Goal: Information Seeking & Learning: Get advice/opinions

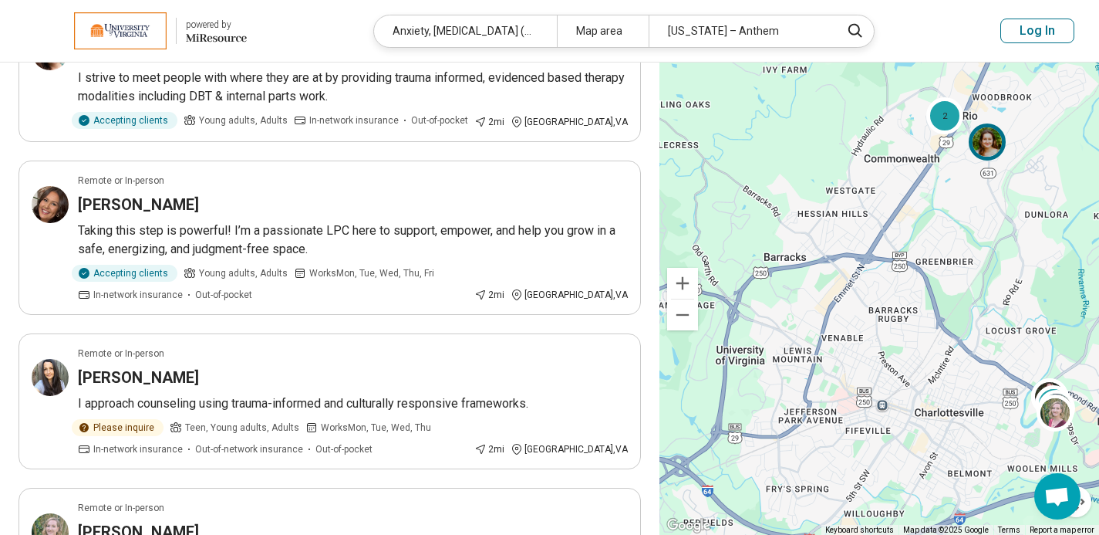
scroll to position [1793, 0]
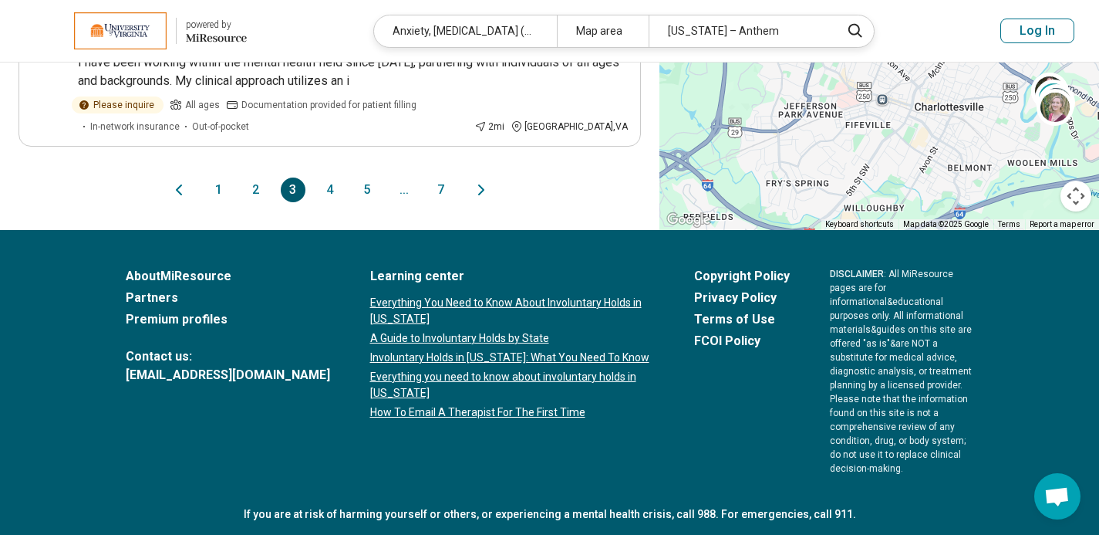
click at [251, 179] on button "2" at bounding box center [256, 189] width 25 height 25
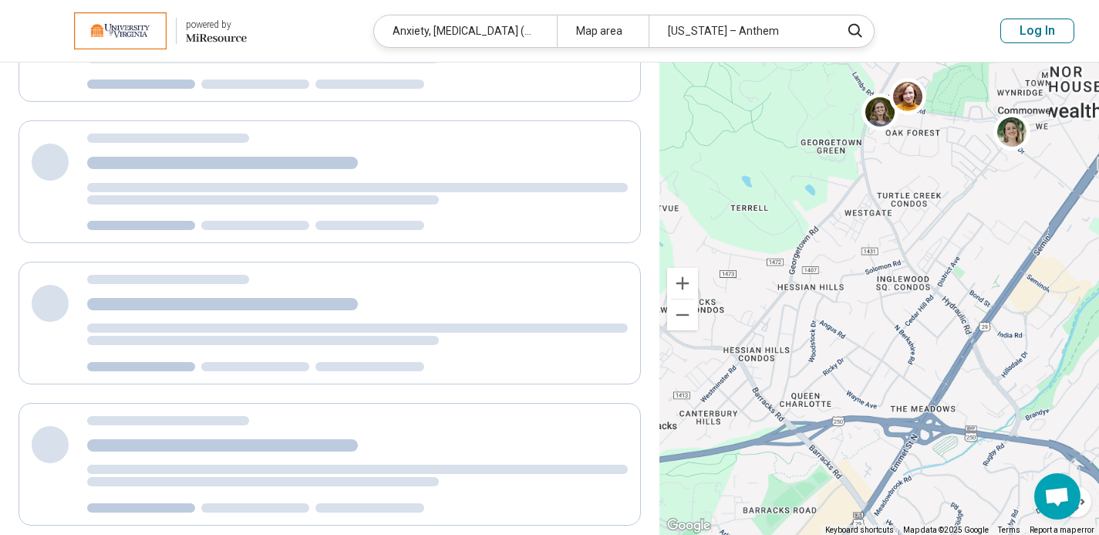
scroll to position [0, 0]
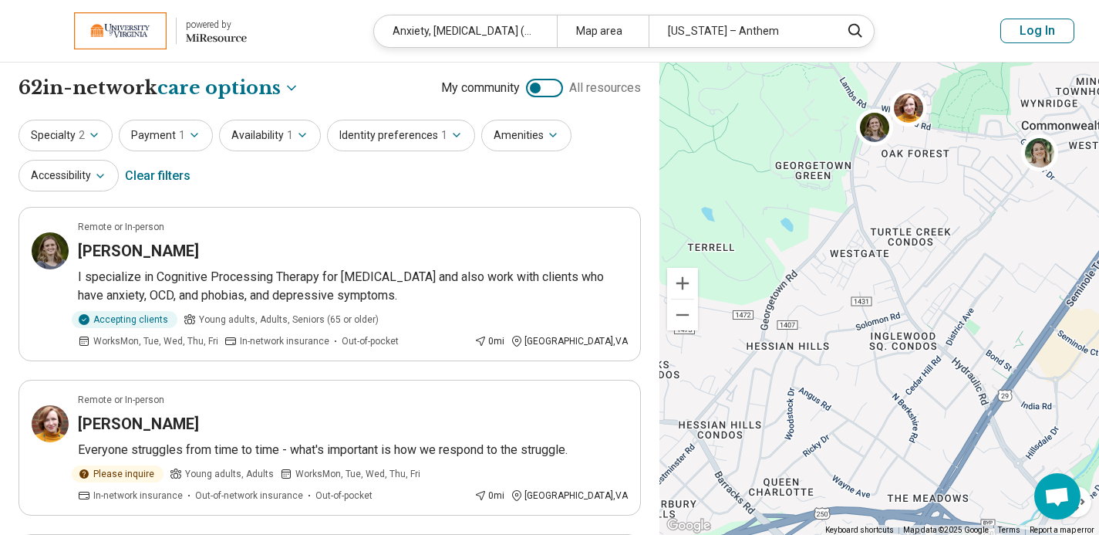
drag, startPoint x: 888, startPoint y: 146, endPoint x: 875, endPoint y: 182, distance: 38.6
click at [875, 182] on div "2 2" at bounding box center [880, 298] width 440 height 473
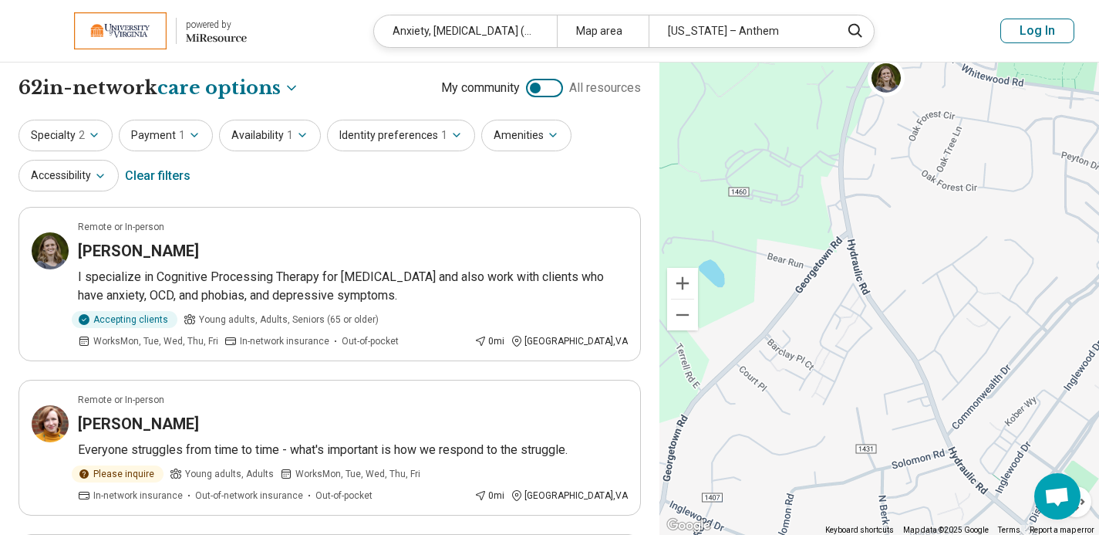
drag, startPoint x: 871, startPoint y: 154, endPoint x: 876, endPoint y: 147, distance: 9.4
click at [876, 147] on div "2" at bounding box center [880, 298] width 440 height 473
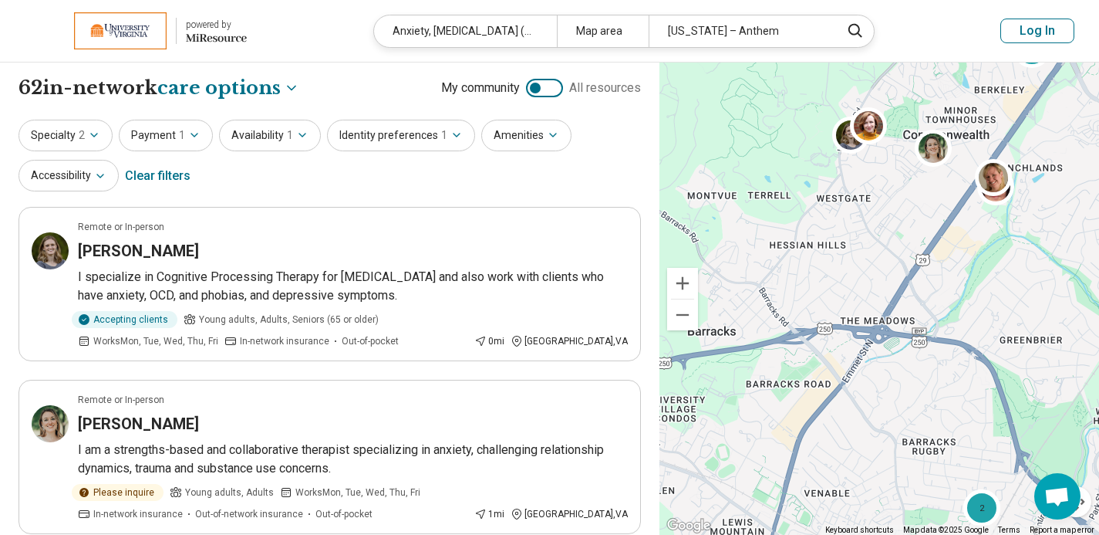
drag, startPoint x: 902, startPoint y: 186, endPoint x: 870, endPoint y: 186, distance: 31.6
click at [870, 186] on div "2 2" at bounding box center [880, 298] width 440 height 473
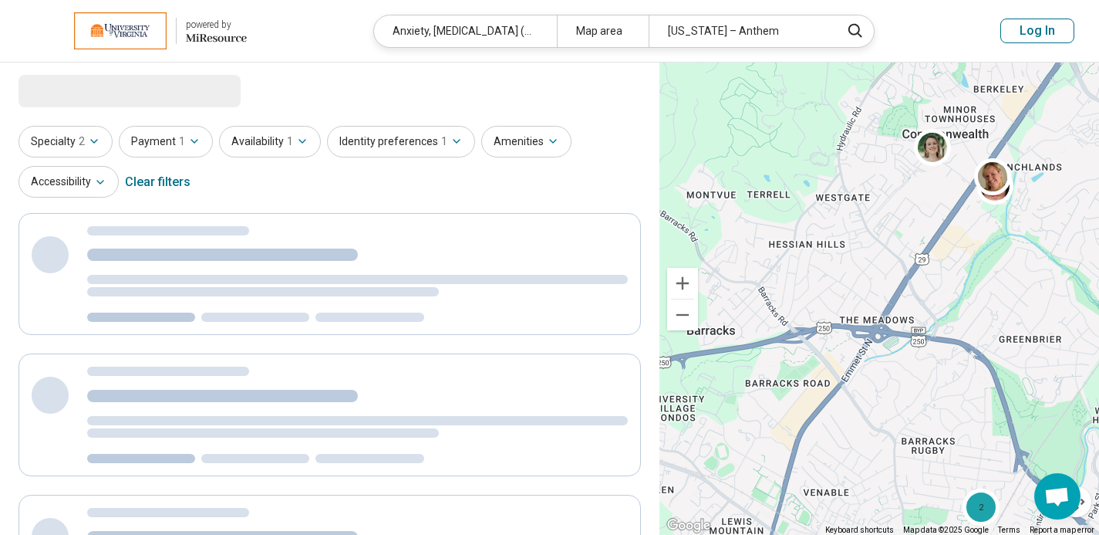
select select "***"
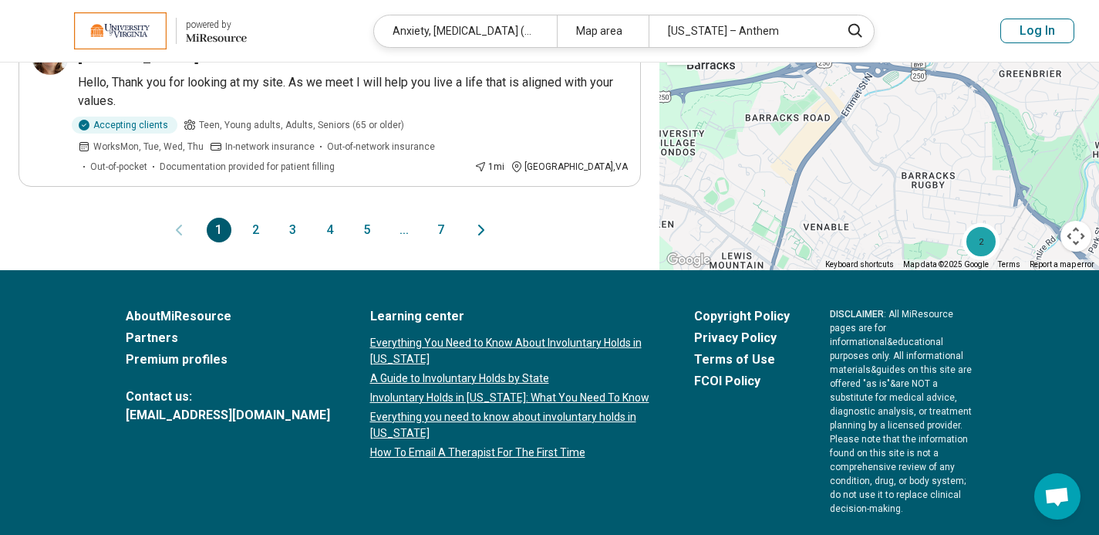
click at [255, 218] on button "2" at bounding box center [256, 230] width 25 height 25
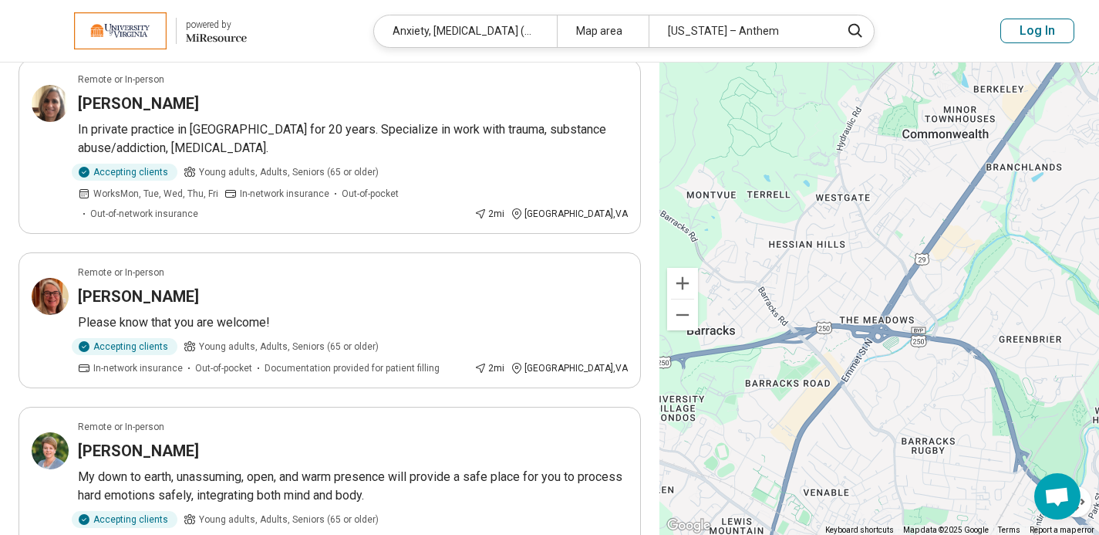
scroll to position [1735, 0]
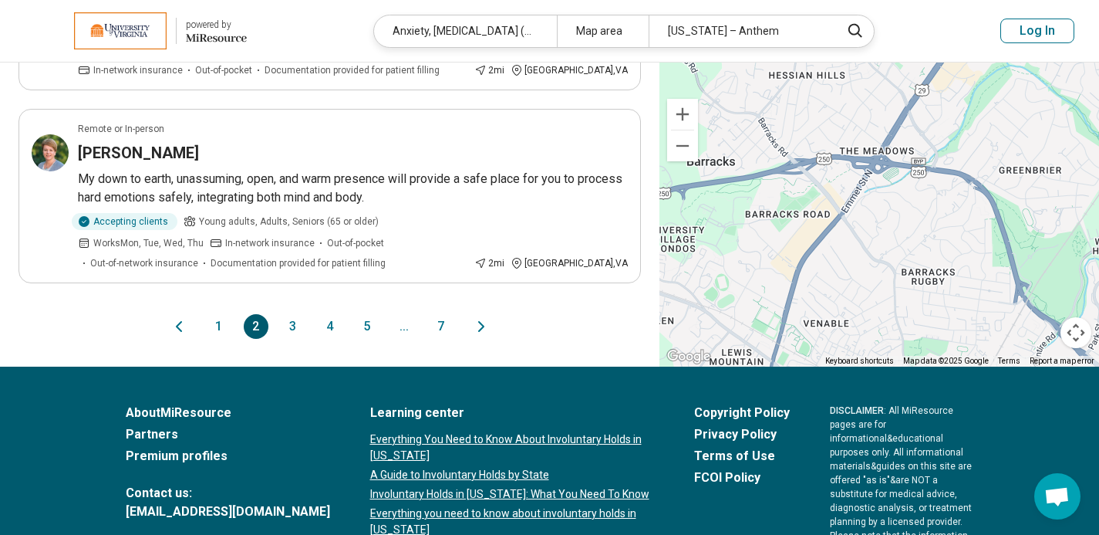
click at [294, 314] on button "3" at bounding box center [293, 326] width 25 height 25
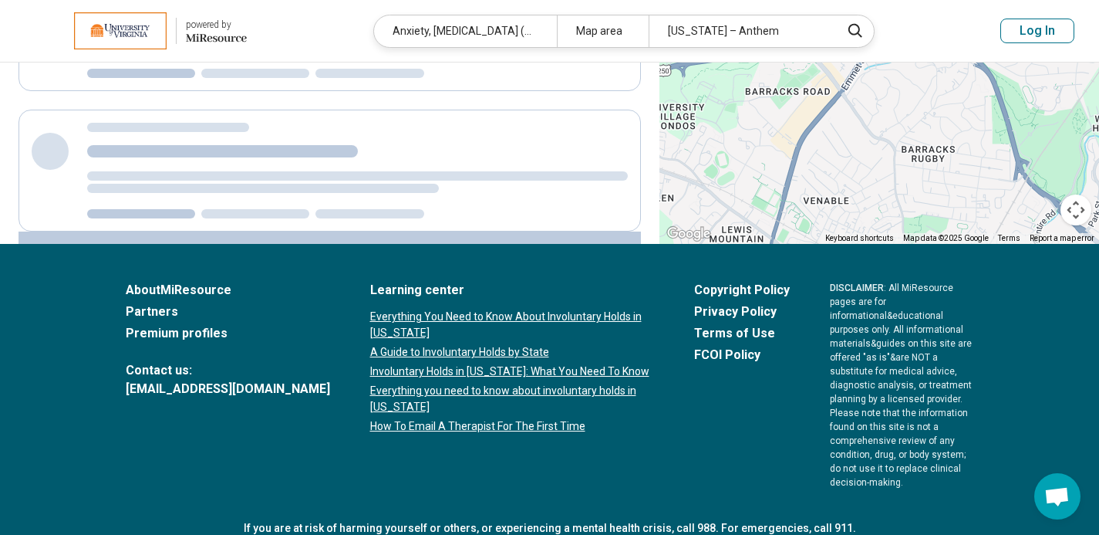
scroll to position [0, 0]
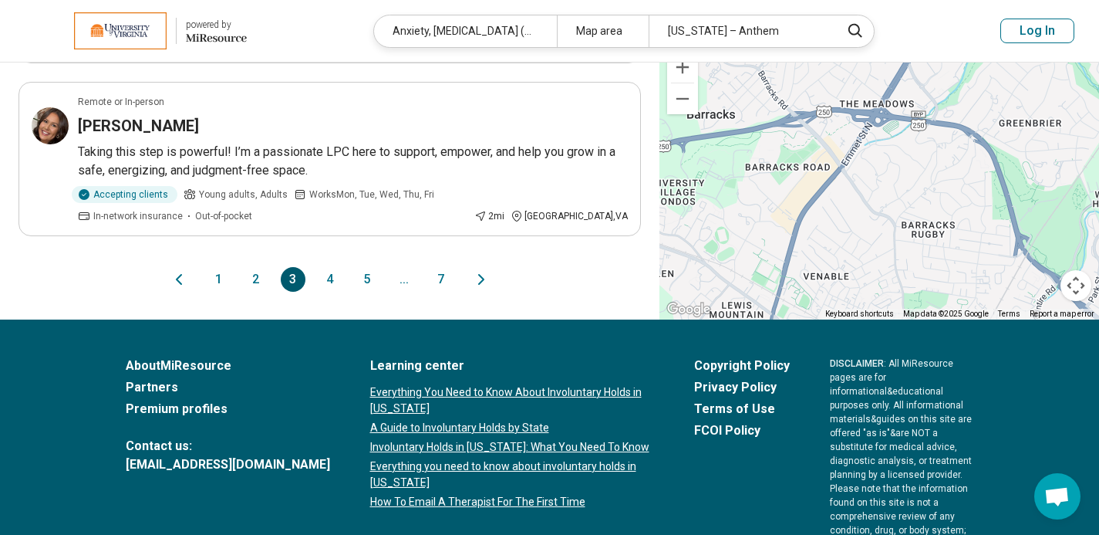
click at [332, 280] on button "4" at bounding box center [330, 279] width 25 height 25
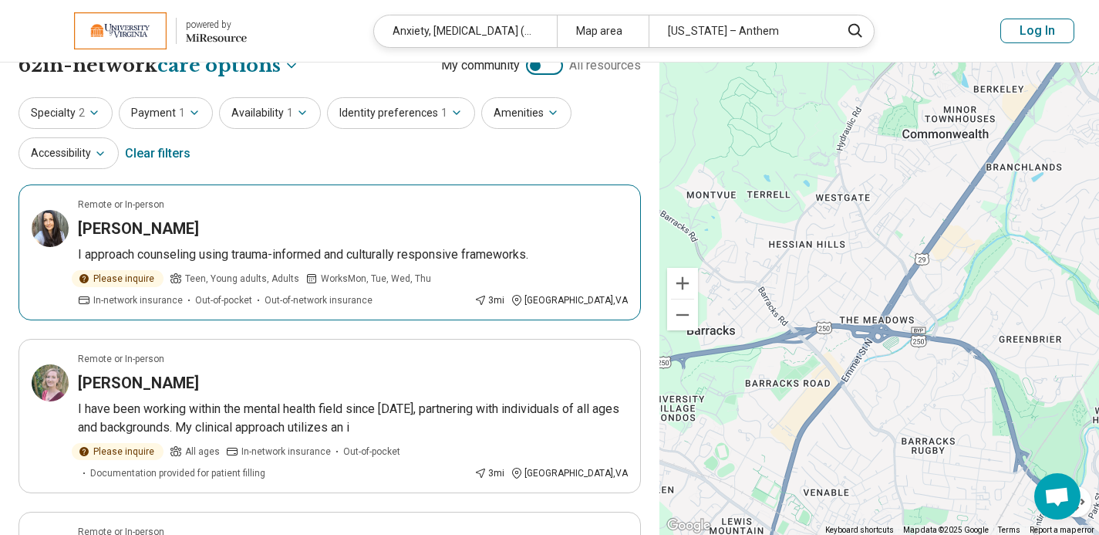
scroll to position [23, 0]
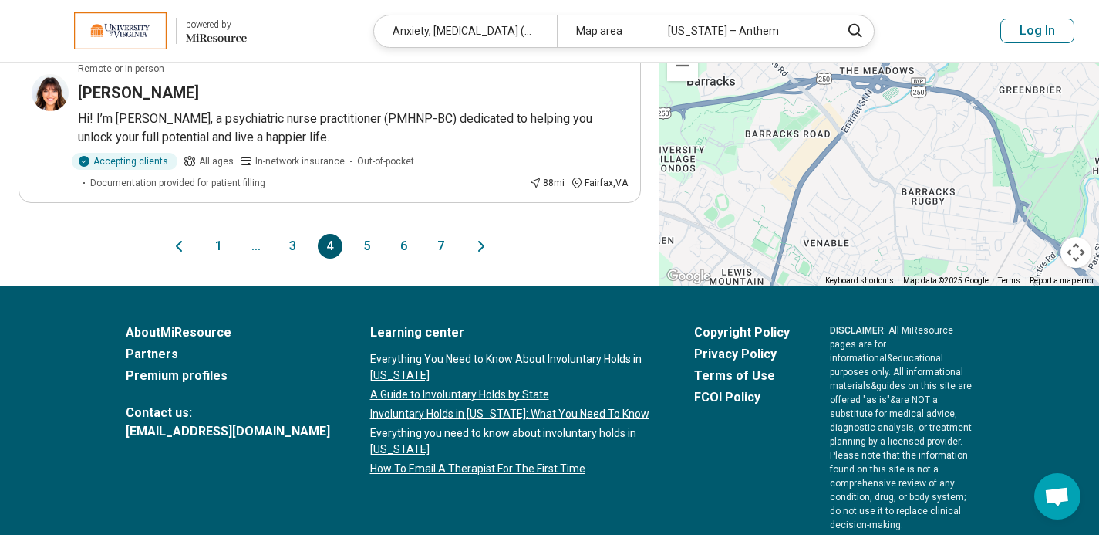
click at [214, 238] on button "1" at bounding box center [219, 246] width 25 height 25
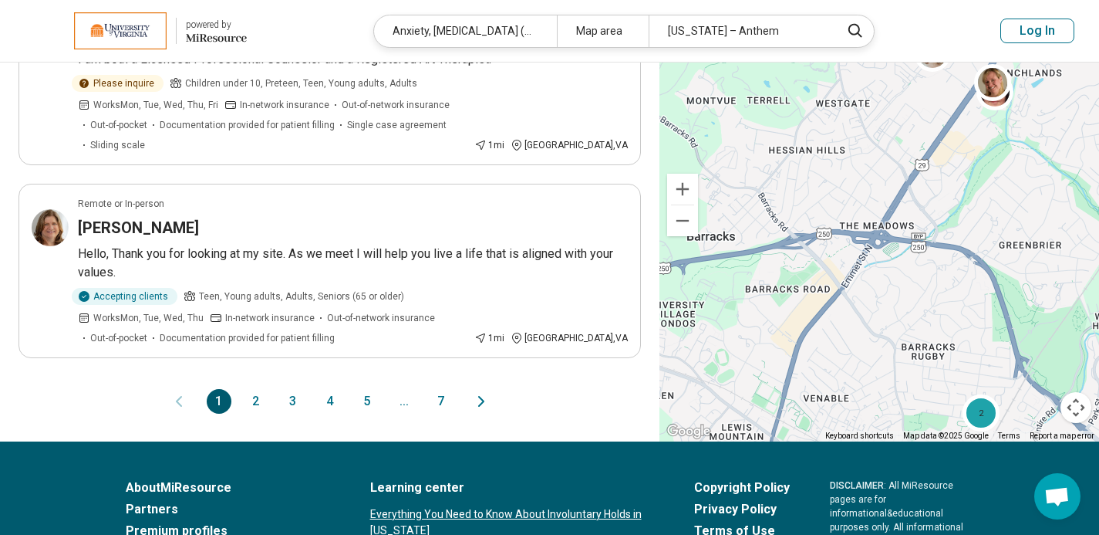
scroll to position [0, 0]
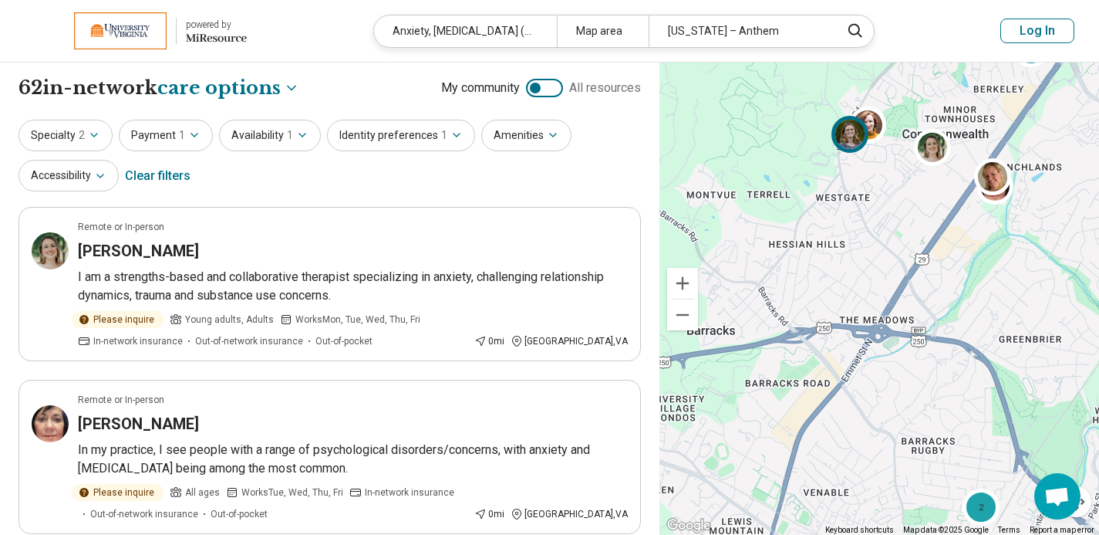
click at [845, 150] on img at bounding box center [850, 134] width 37 height 37
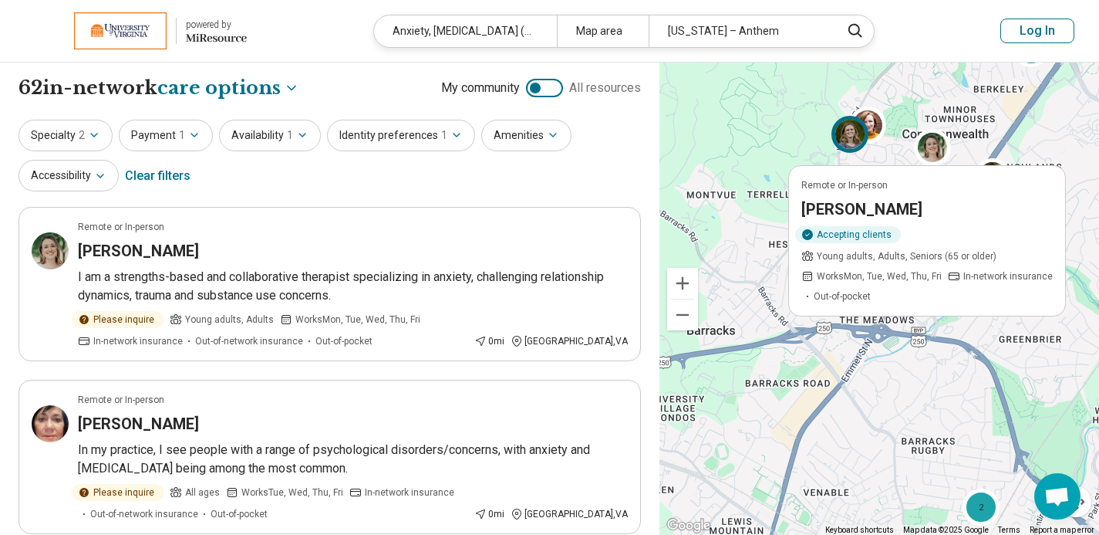
click at [860, 196] on article "Remote or In-person Hannah Robinson Accepting clients Young adults, Adults, Sen…" at bounding box center [928, 240] width 278 height 151
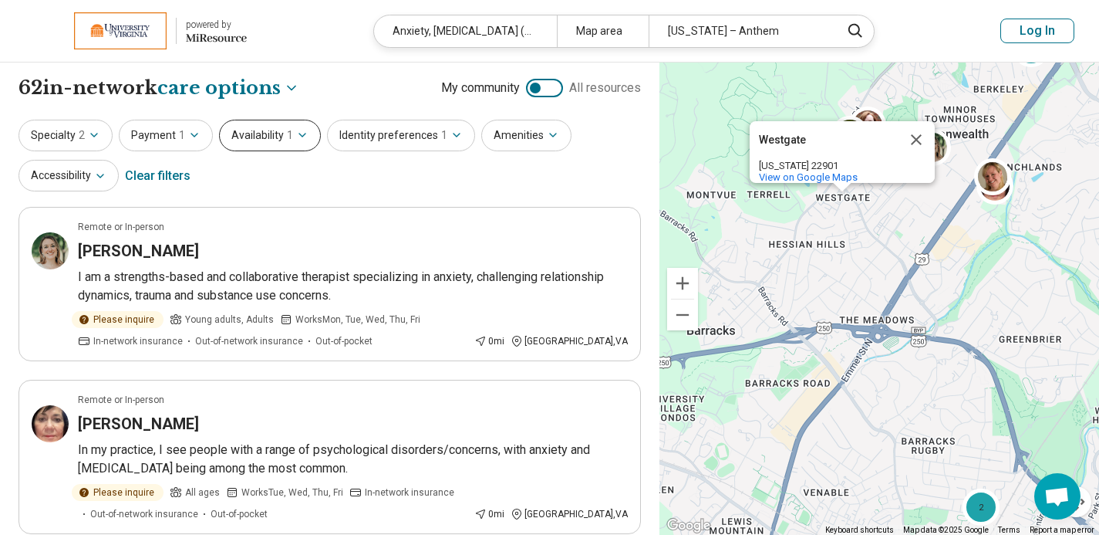
click at [287, 131] on span "1" at bounding box center [290, 135] width 6 height 16
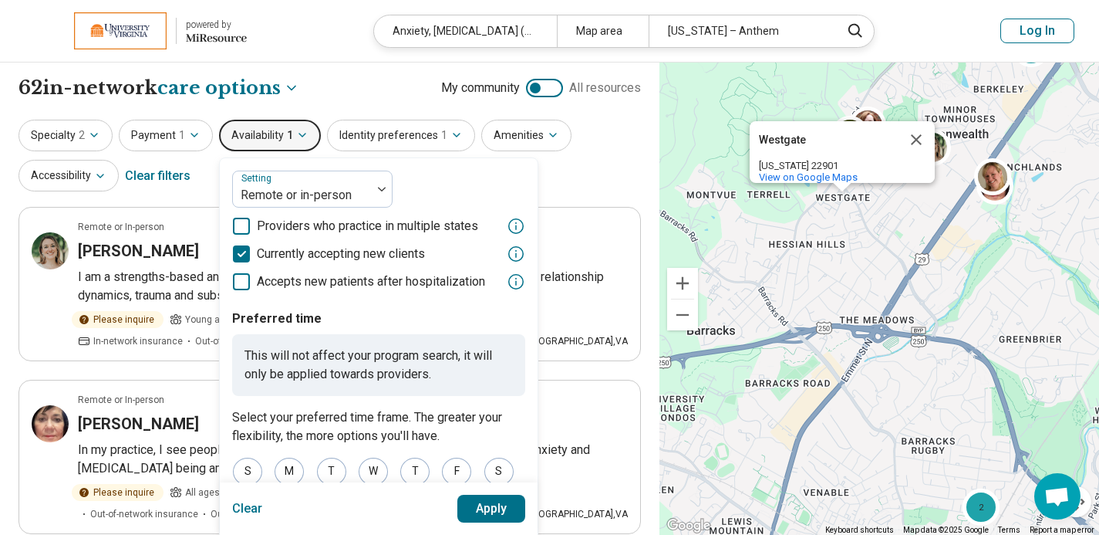
click at [289, 131] on button "Availability 1" at bounding box center [270, 136] width 102 height 32
click at [497, 504] on button "Apply" at bounding box center [492, 509] width 69 height 28
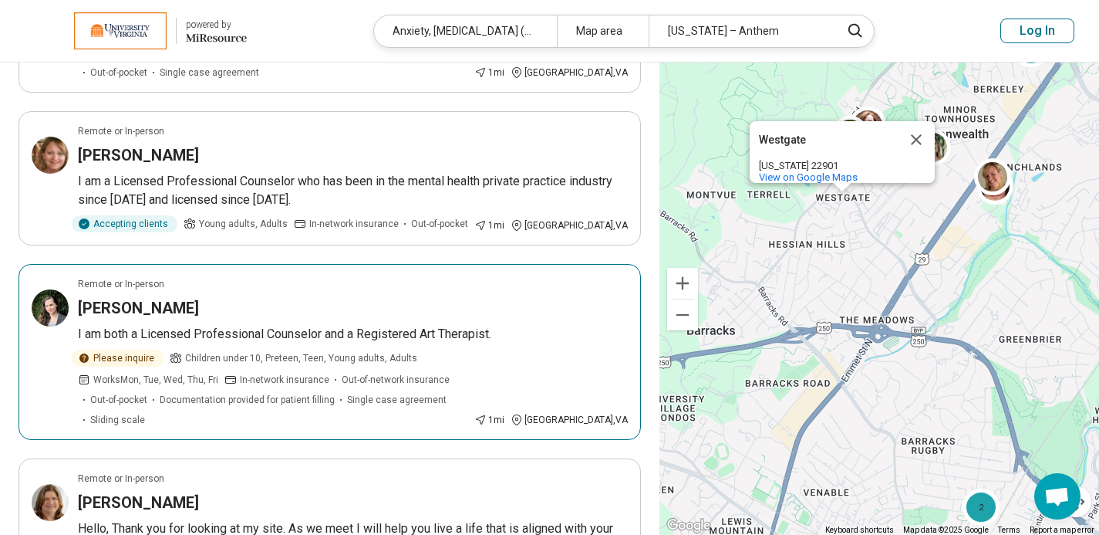
scroll to position [1455, 0]
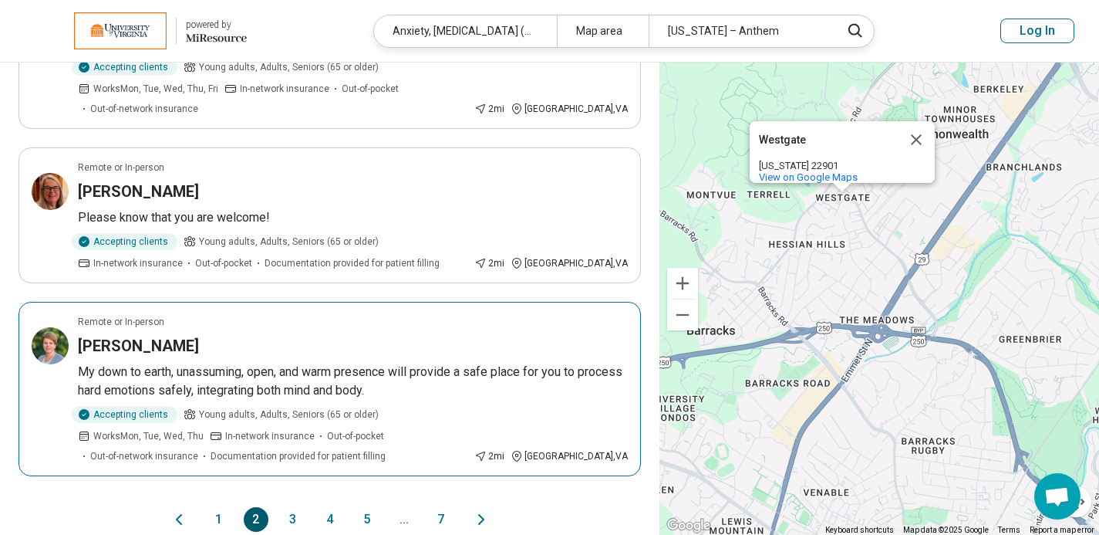
scroll to position [1620, 0]
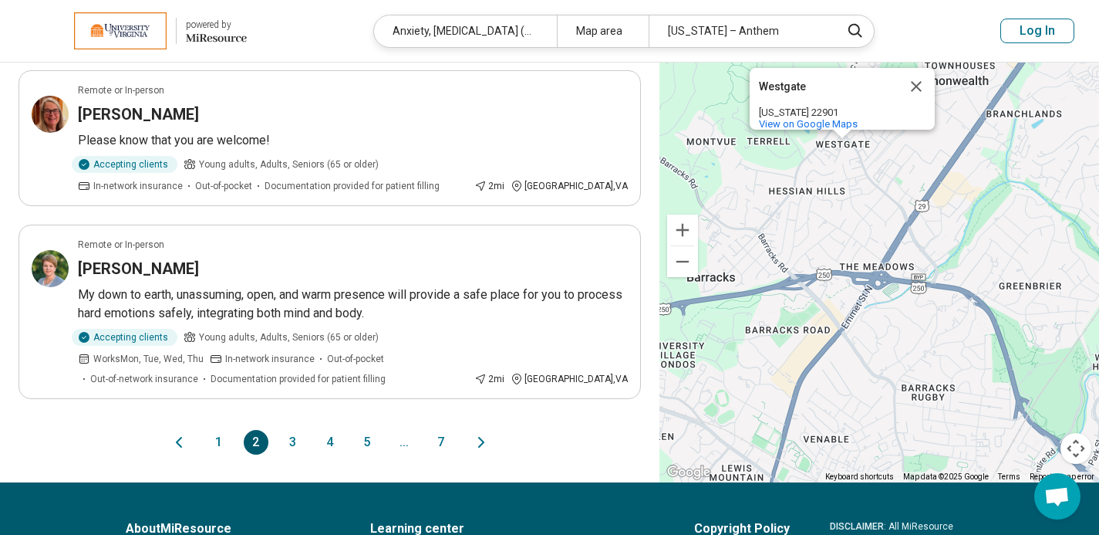
click at [296, 430] on button "3" at bounding box center [293, 442] width 25 height 25
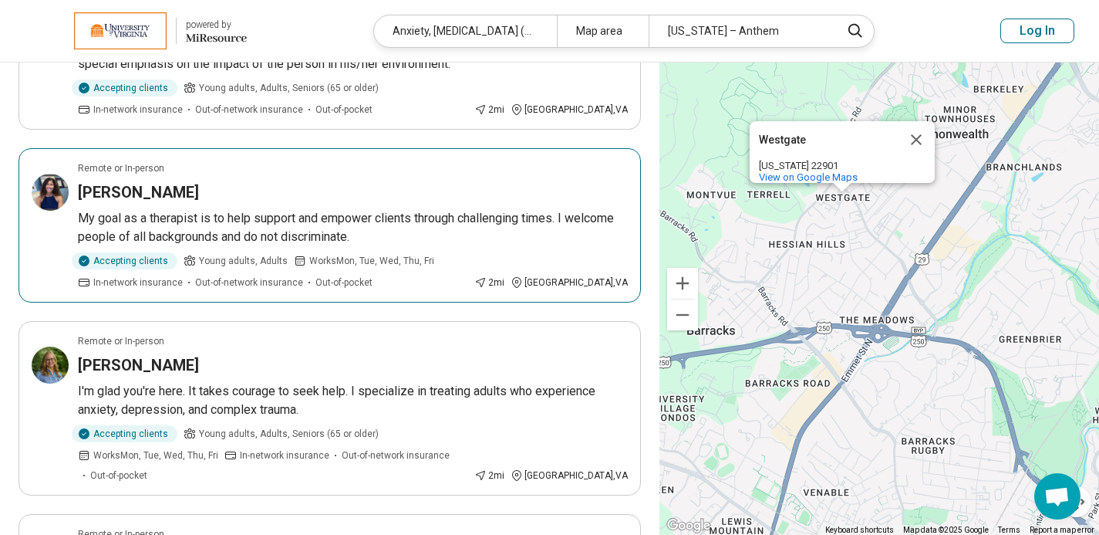
scroll to position [525, 0]
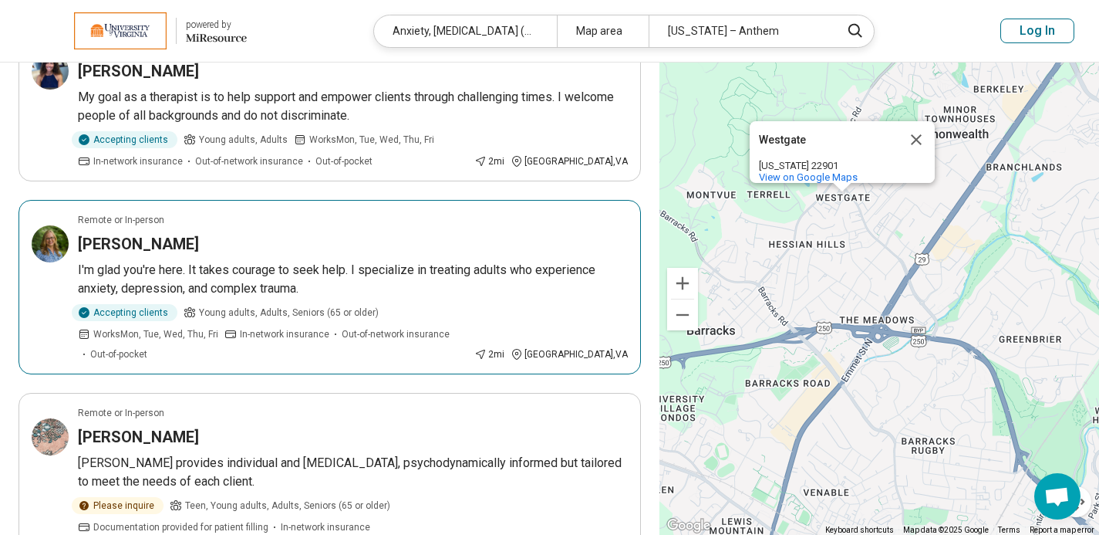
click at [336, 271] on p "I'm glad you're here. It takes courage to seek help. I specialize in treating a…" at bounding box center [353, 279] width 550 height 37
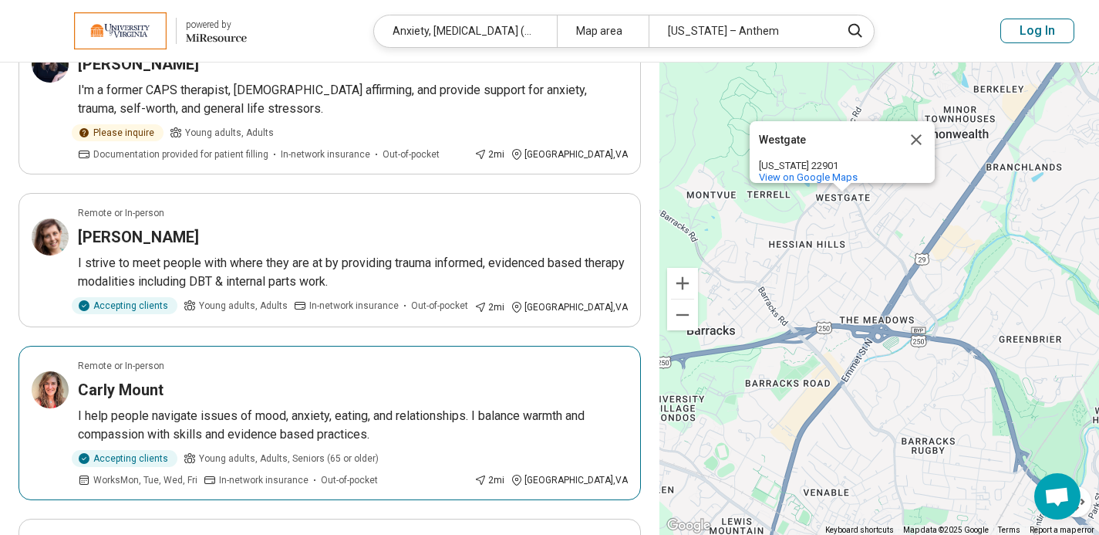
scroll to position [1275, 0]
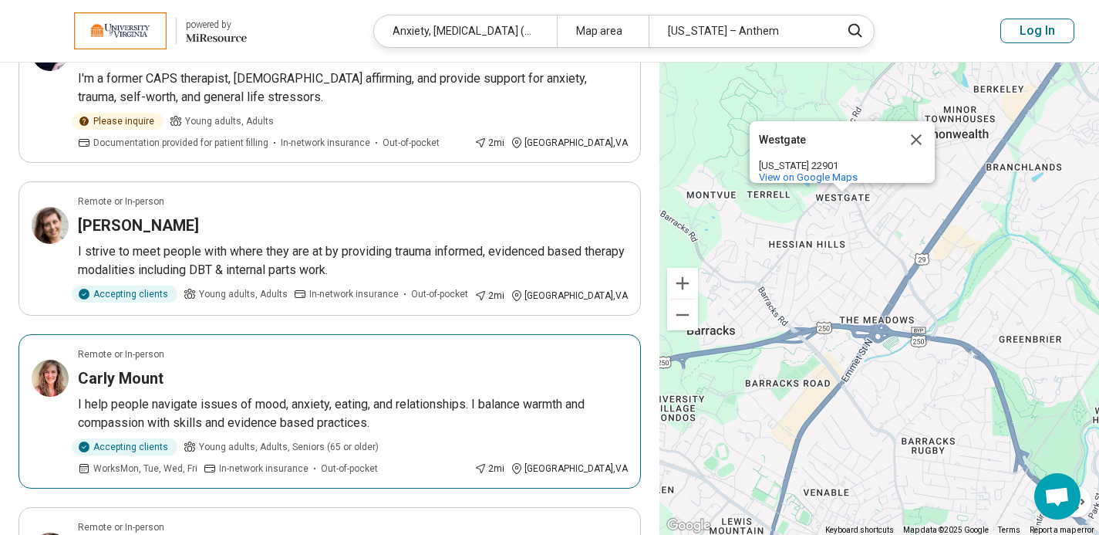
click at [230, 396] on p "I help people navigate issues of mood, anxiety, eating, and relationships. I ba…" at bounding box center [353, 413] width 550 height 37
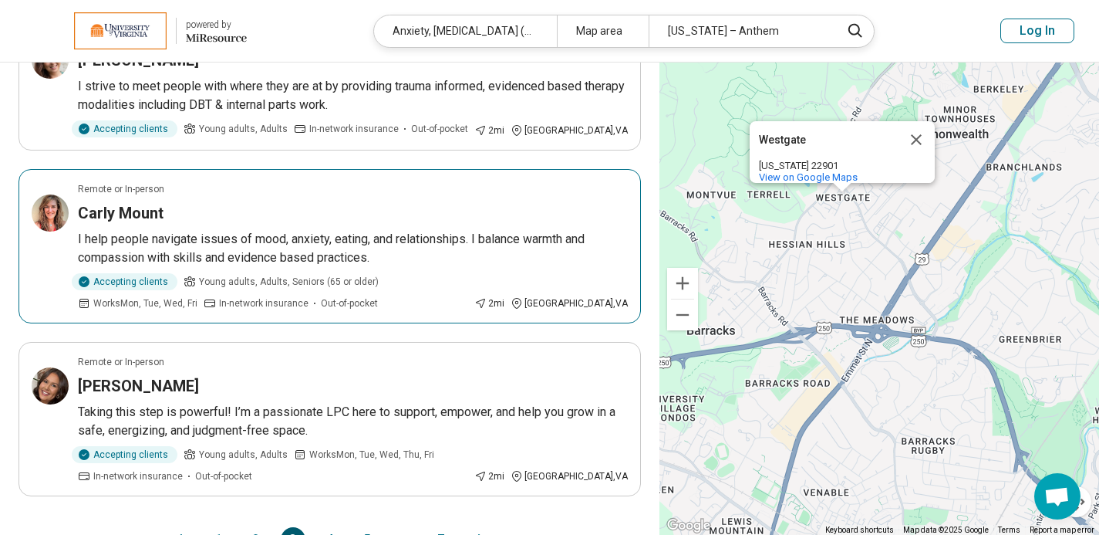
scroll to position [1481, 0]
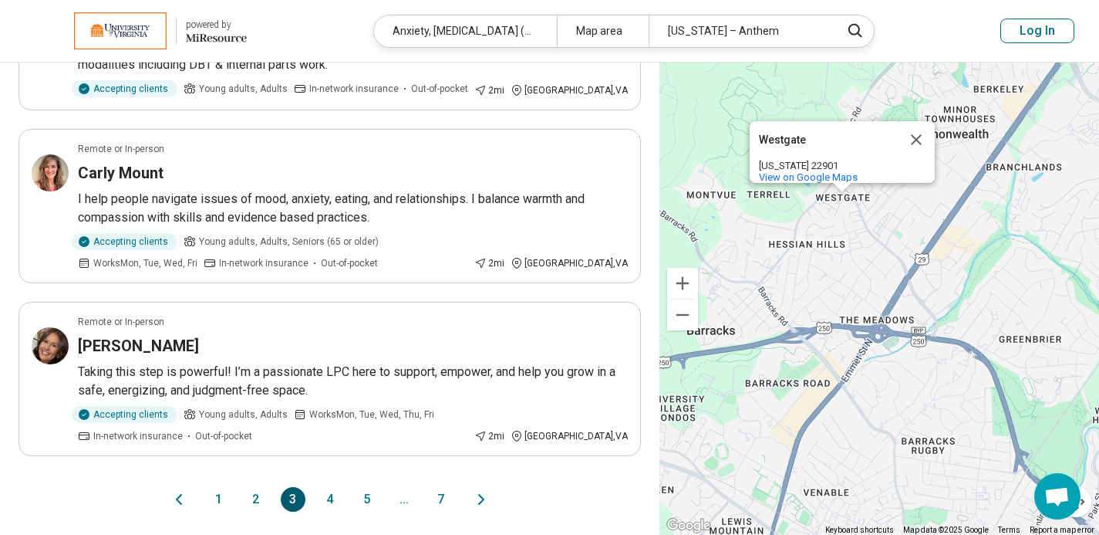
click at [327, 496] on button "4" at bounding box center [330, 499] width 25 height 25
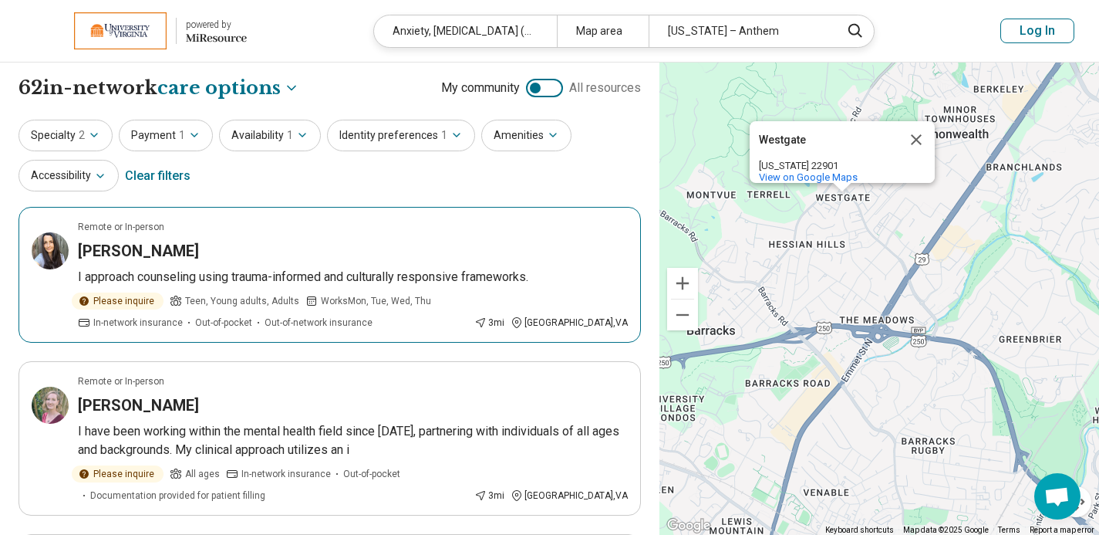
click at [116, 255] on h3 "Aisha Hayat" at bounding box center [138, 251] width 121 height 22
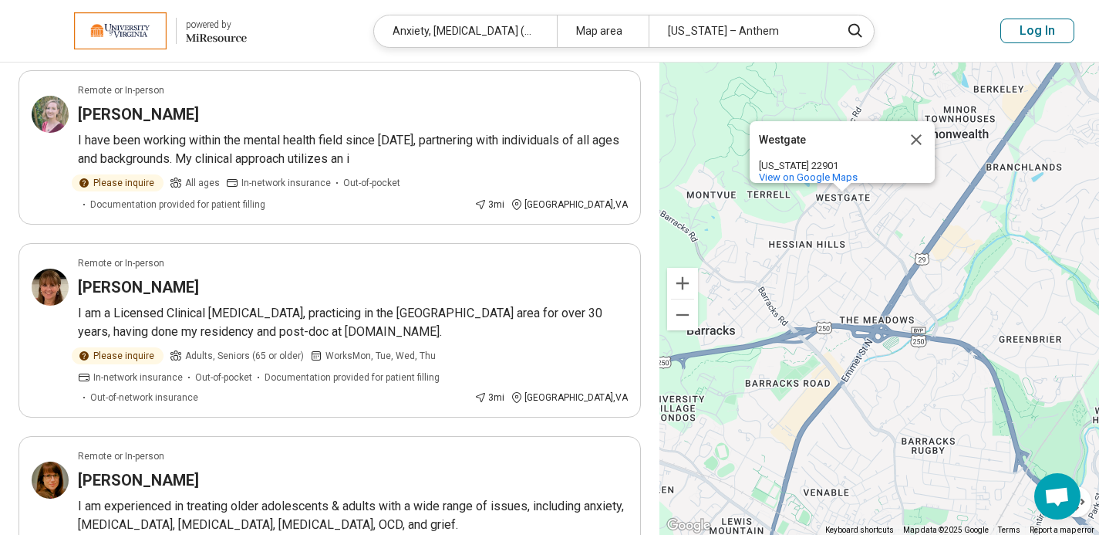
scroll to position [326, 0]
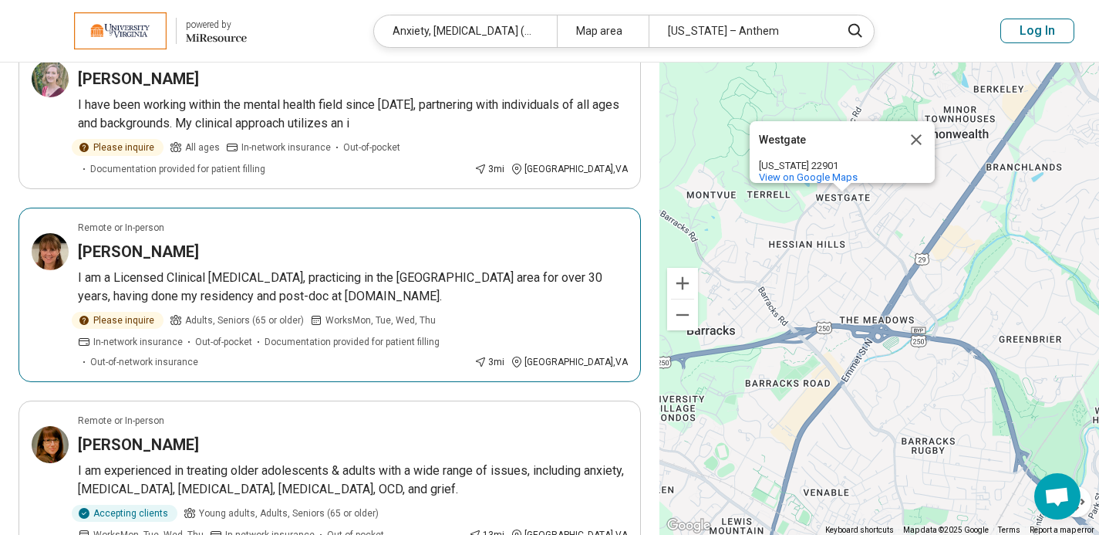
click at [150, 243] on h3 "Terry Muller" at bounding box center [138, 252] width 121 height 22
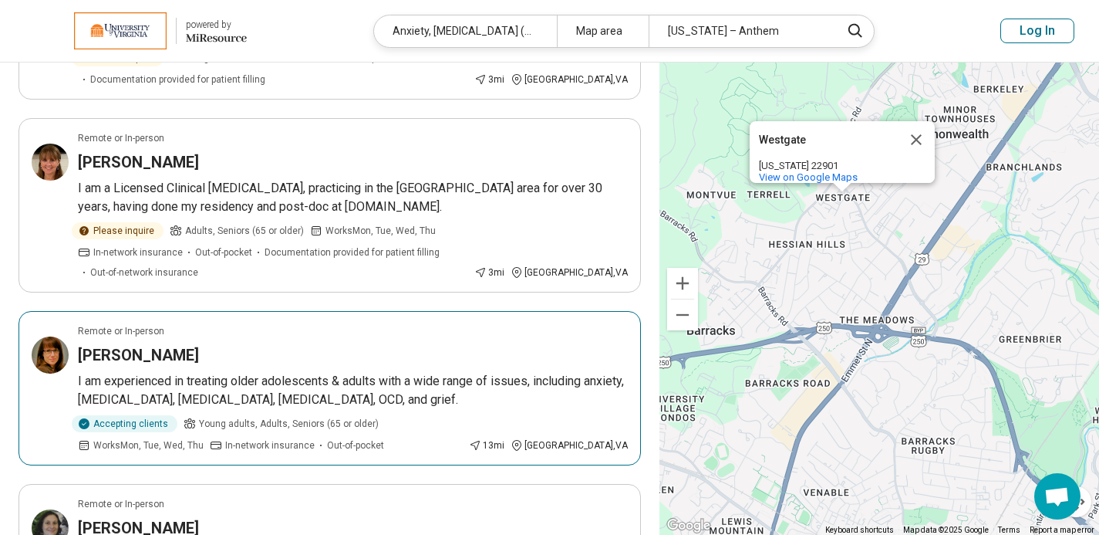
scroll to position [490, 0]
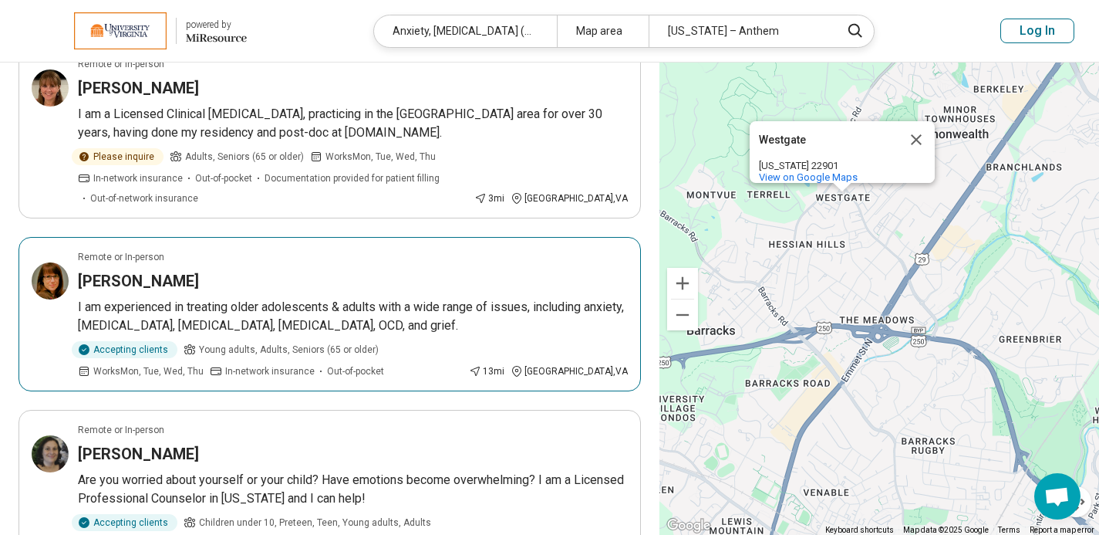
click at [186, 266] on article "Remote or In-person Tiffani Ashland I am experienced in treating older adolesce…" at bounding box center [330, 314] width 623 height 154
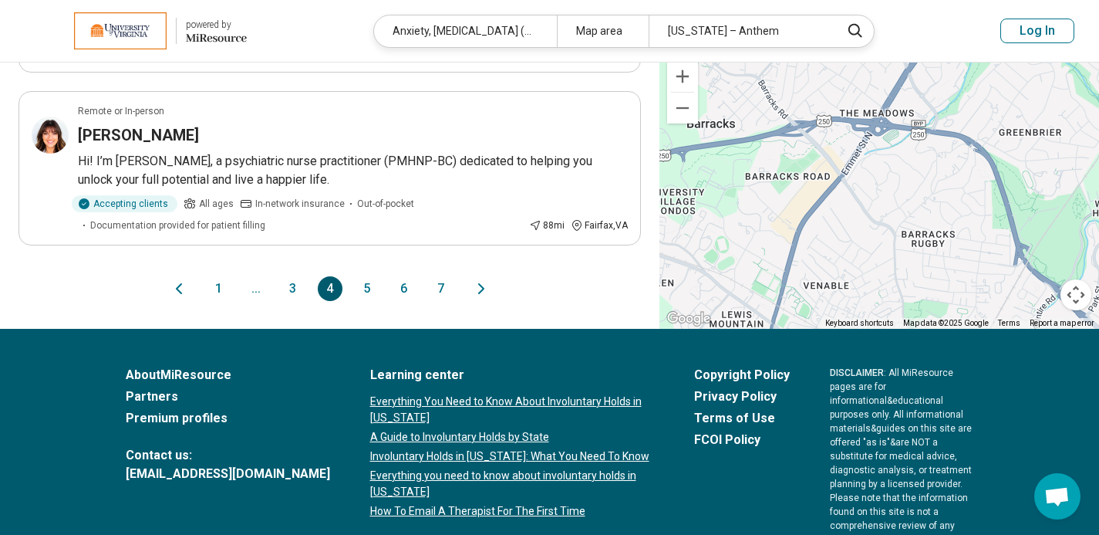
scroll to position [1753, 0]
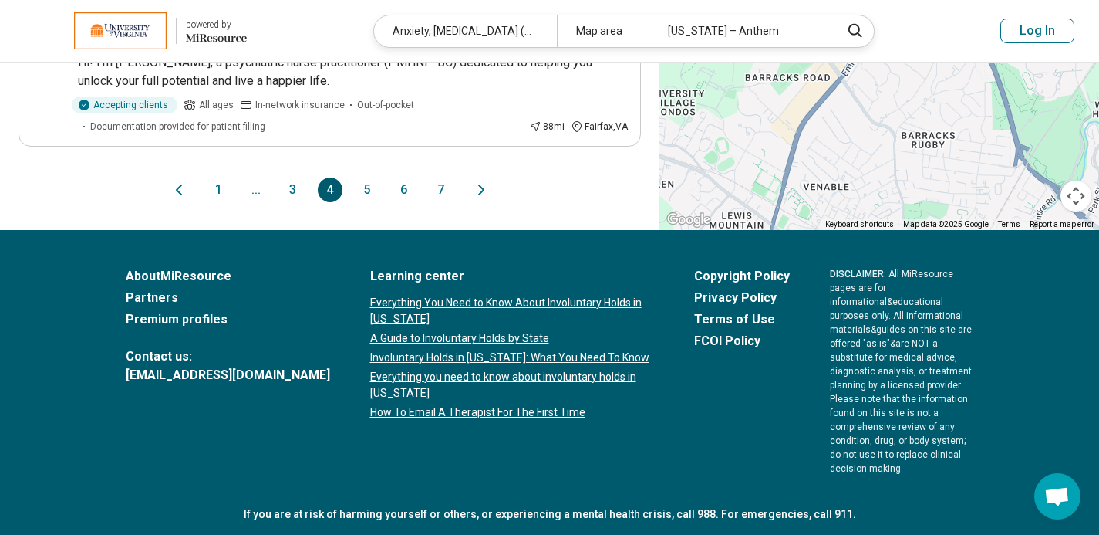
click at [295, 184] on button "3" at bounding box center [293, 189] width 25 height 25
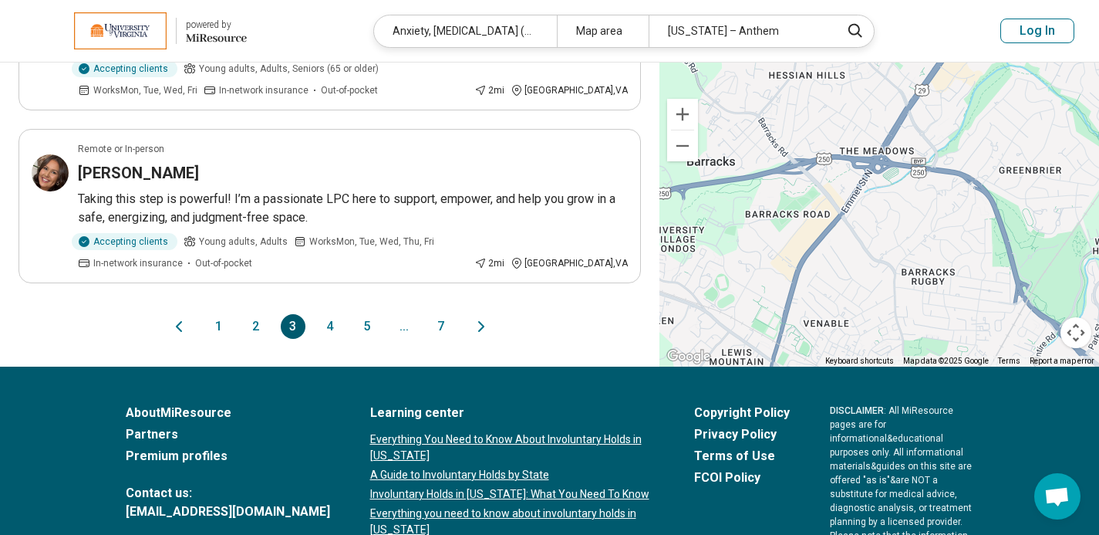
scroll to position [0, 0]
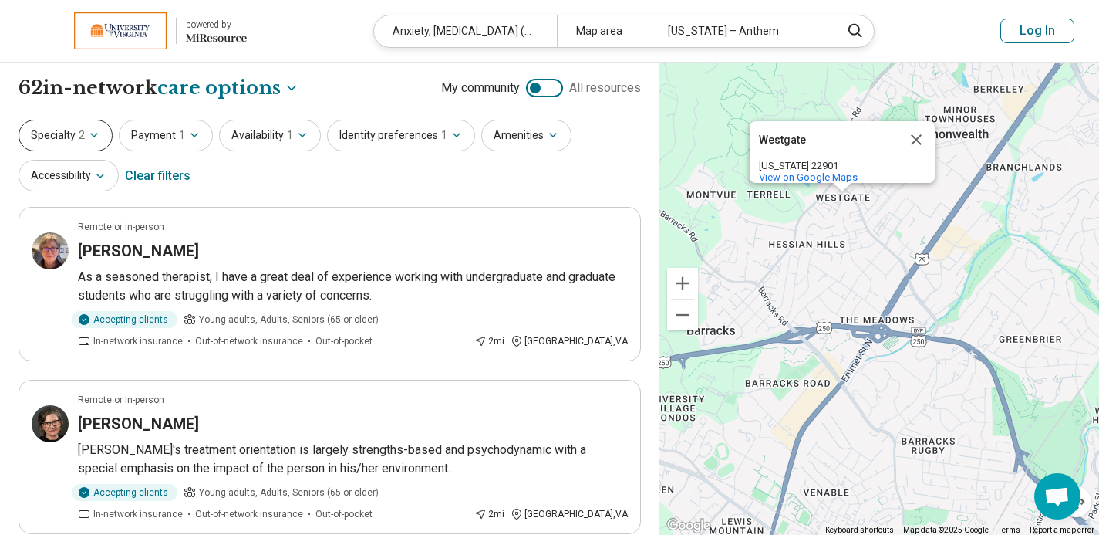
click at [104, 138] on button "Specialty 2" at bounding box center [66, 136] width 94 height 32
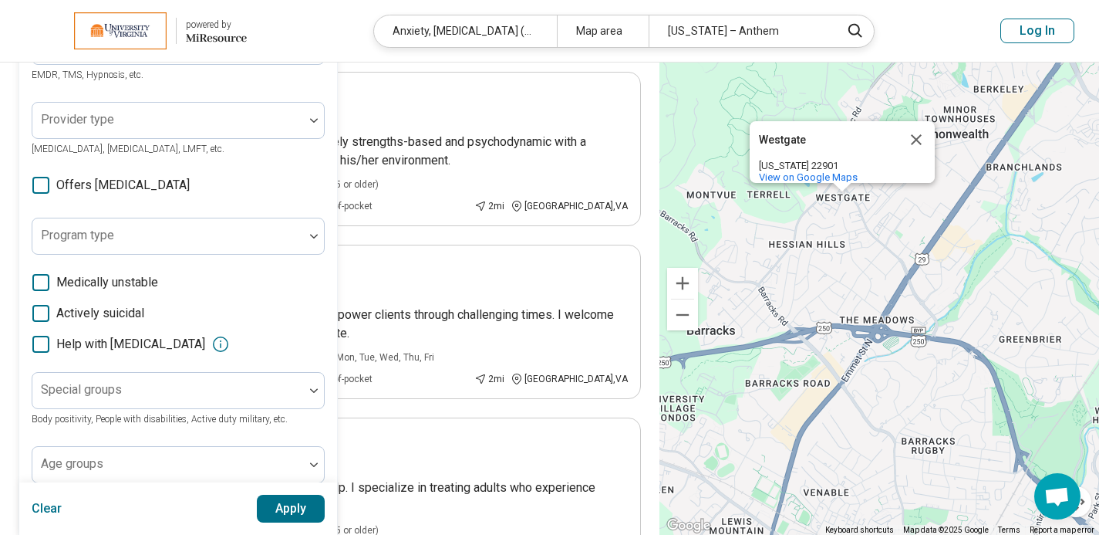
scroll to position [424, 0]
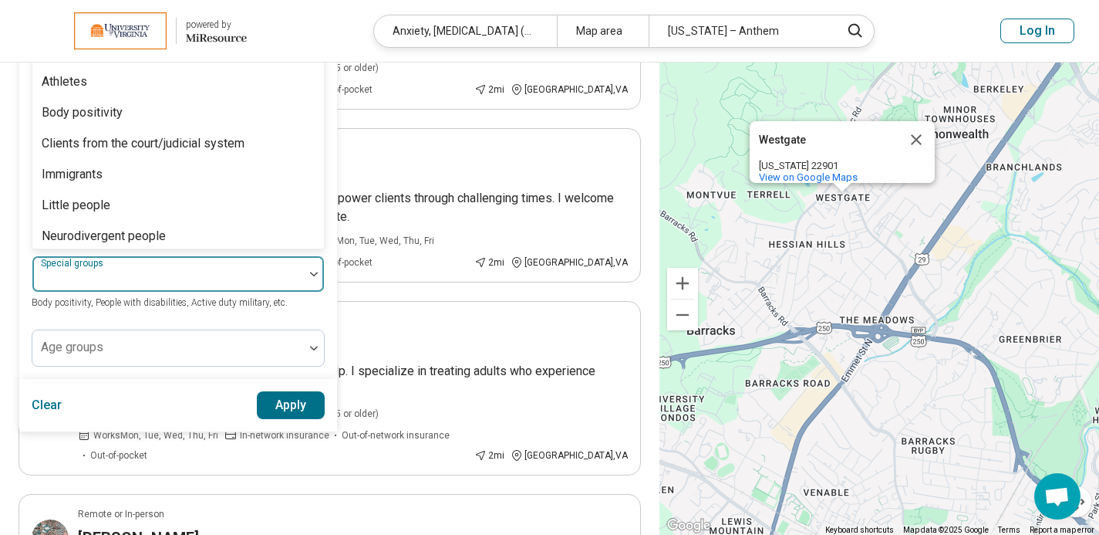
click at [200, 261] on div at bounding box center [168, 274] width 272 height 34
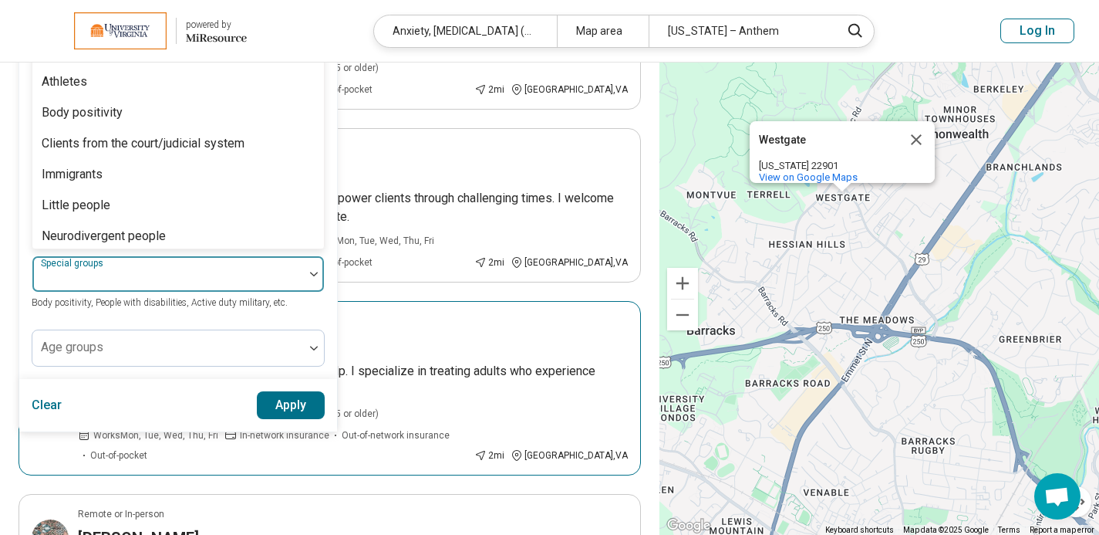
click at [471, 306] on article "Remote or In-person Sandra Monohan I'm glad you're here. It takes courage to se…" at bounding box center [330, 388] width 623 height 174
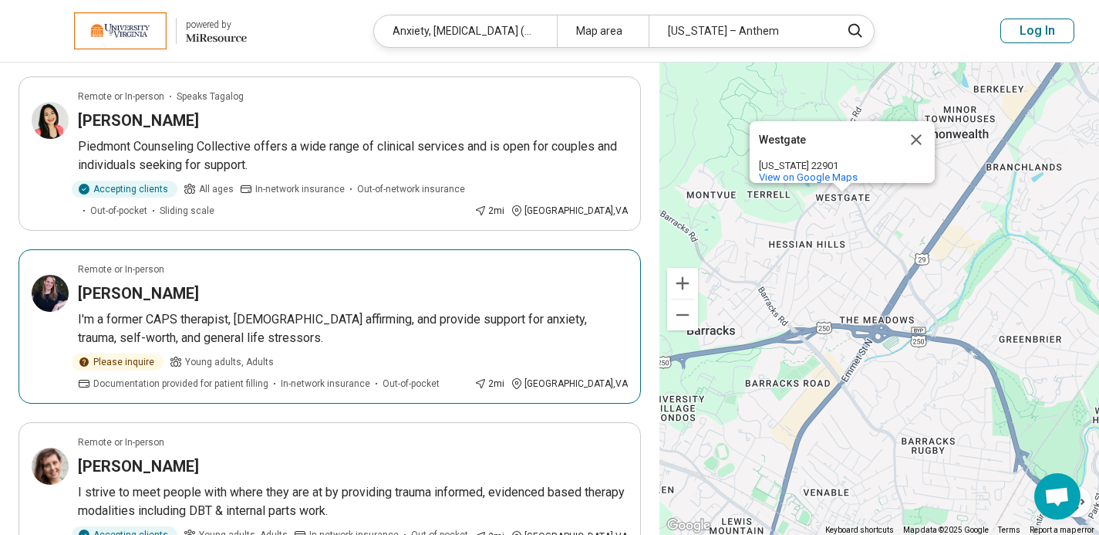
scroll to position [1162, 0]
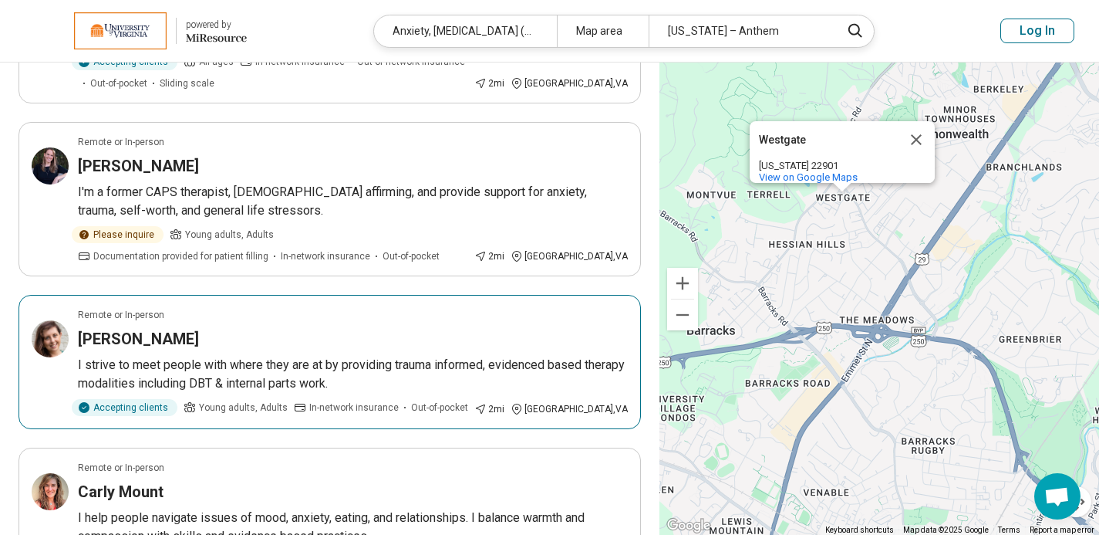
click at [350, 337] on div "Elizabeth Allen" at bounding box center [353, 339] width 550 height 22
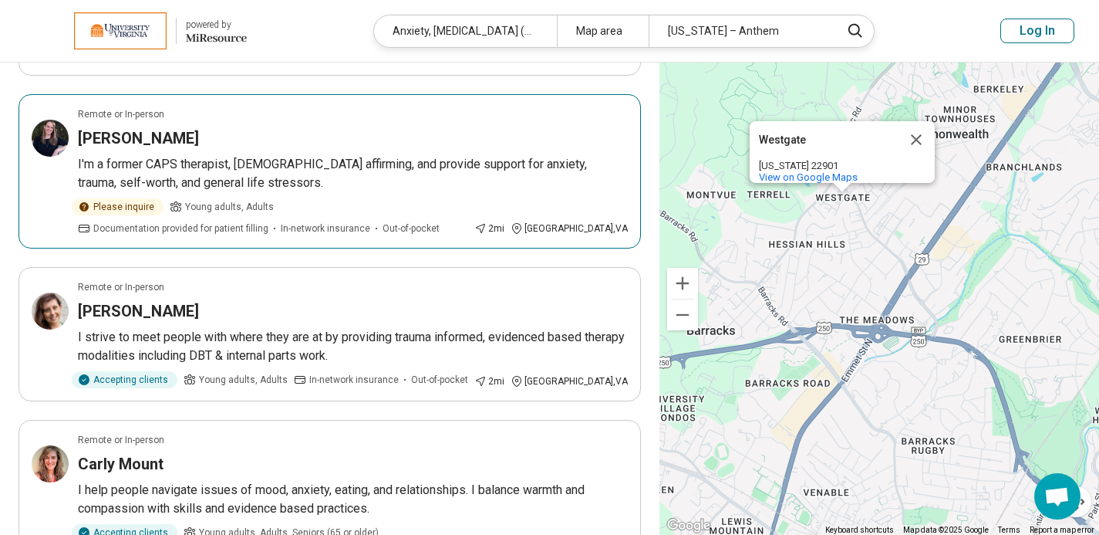
scroll to position [1206, 0]
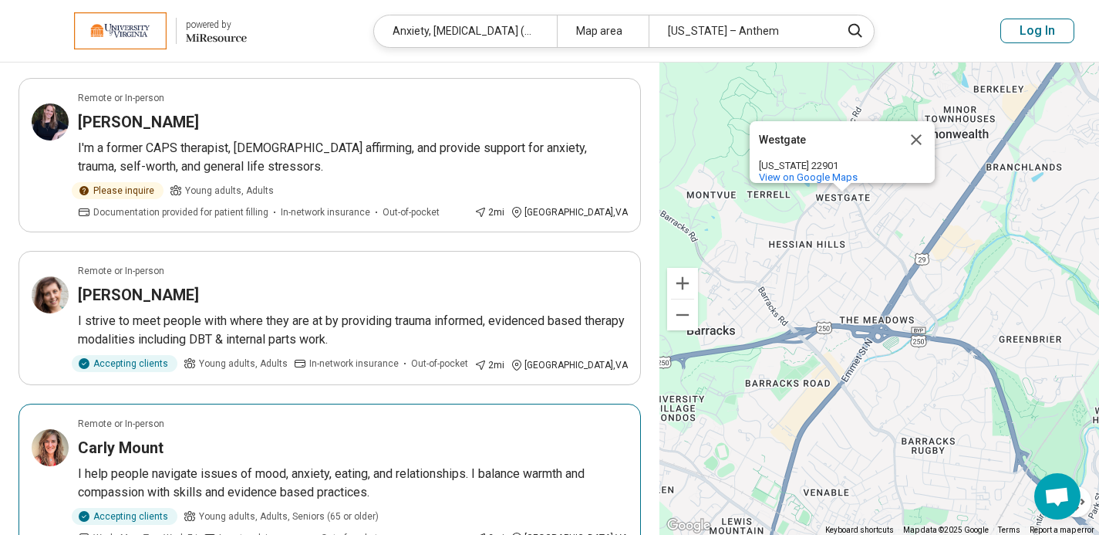
click at [325, 454] on div "Carly Mount" at bounding box center [353, 448] width 550 height 22
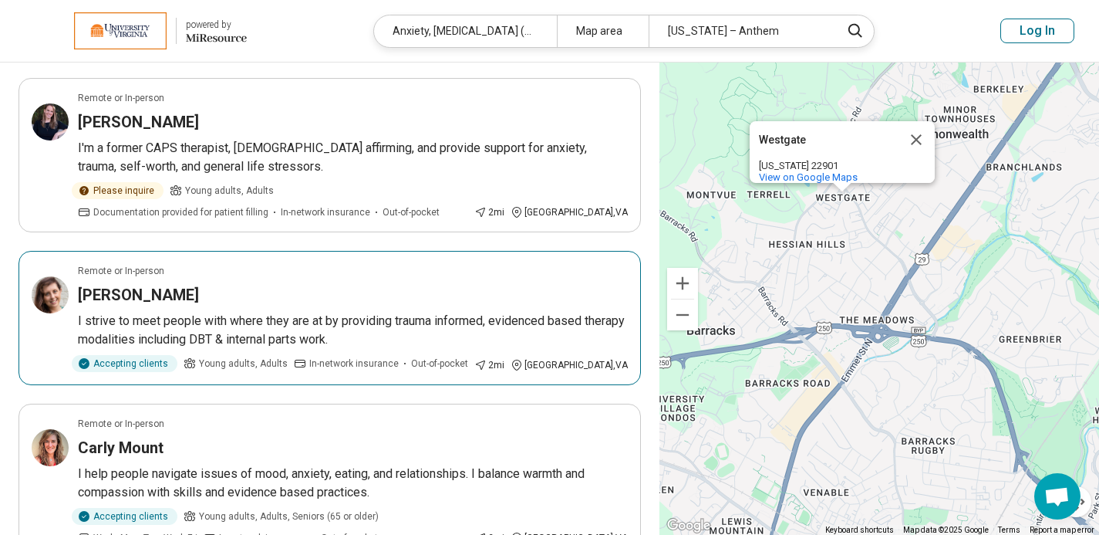
click at [122, 295] on h3 "Elizabeth Allen" at bounding box center [138, 295] width 121 height 22
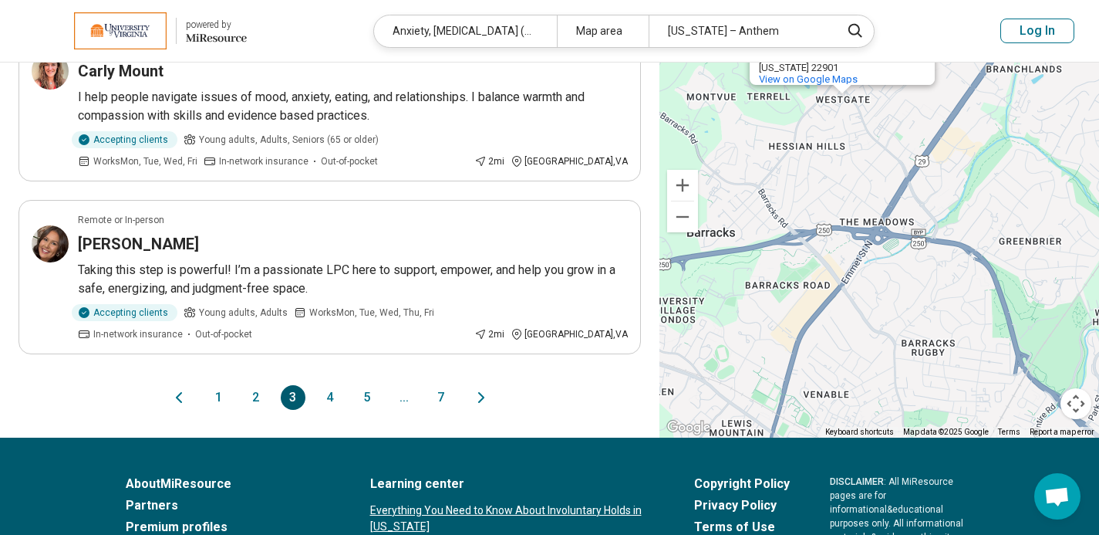
click at [329, 393] on button "4" at bounding box center [330, 397] width 25 height 25
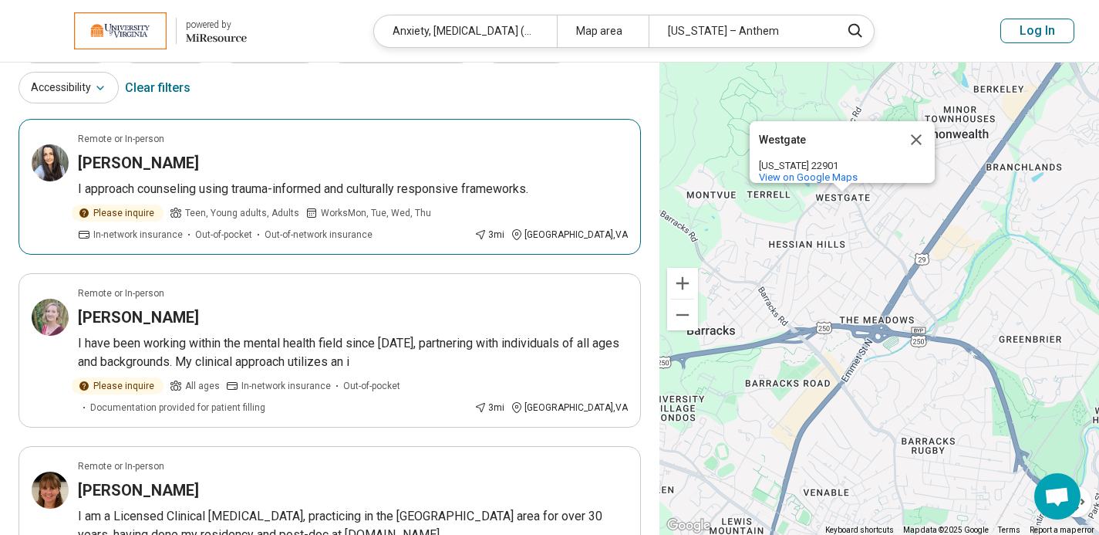
scroll to position [102, 0]
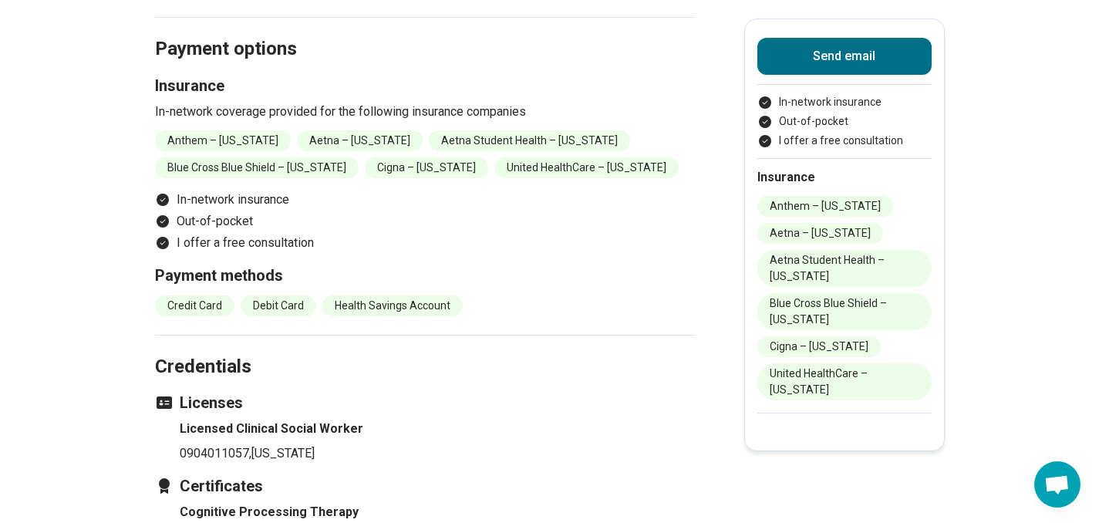
scroll to position [1739, 0]
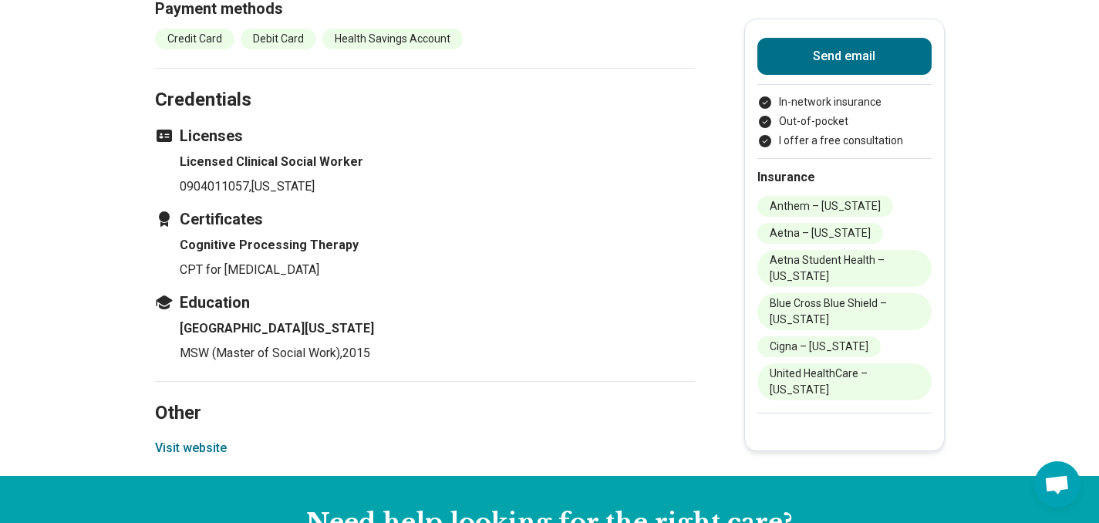
click at [214, 439] on button "Visit website" at bounding box center [191, 448] width 72 height 19
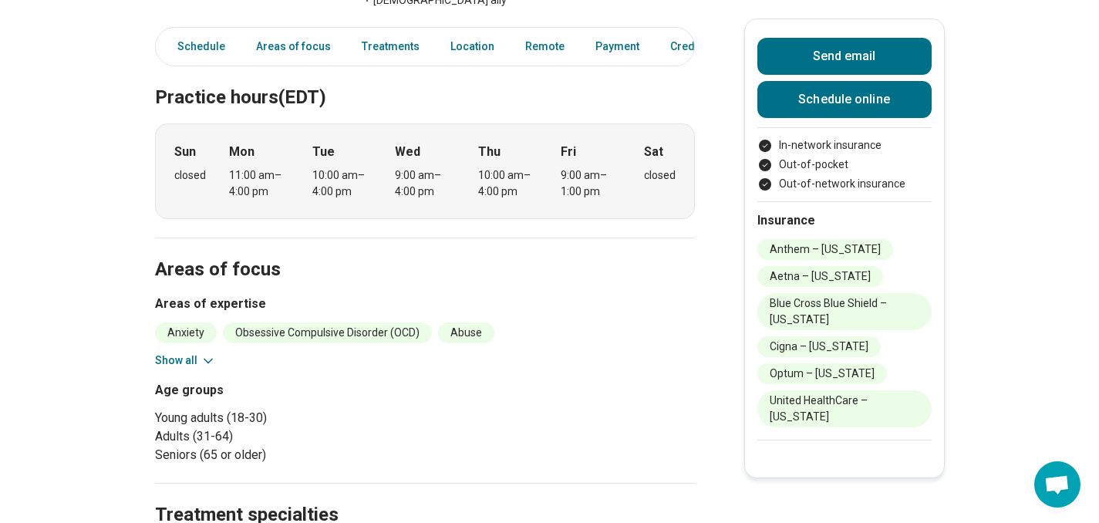
scroll to position [435, 0]
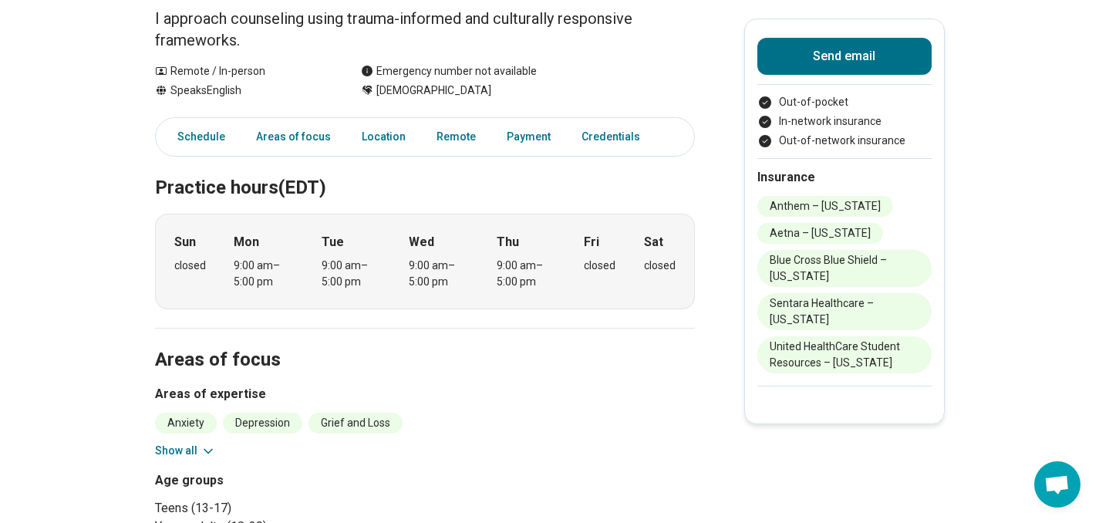
scroll to position [237, 0]
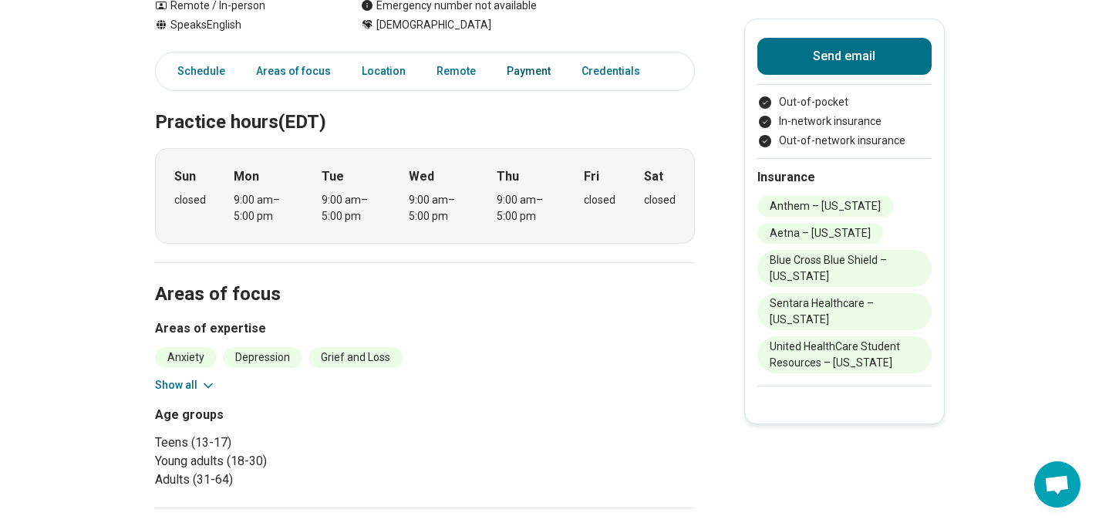
click at [525, 79] on link "Payment" at bounding box center [529, 72] width 62 height 32
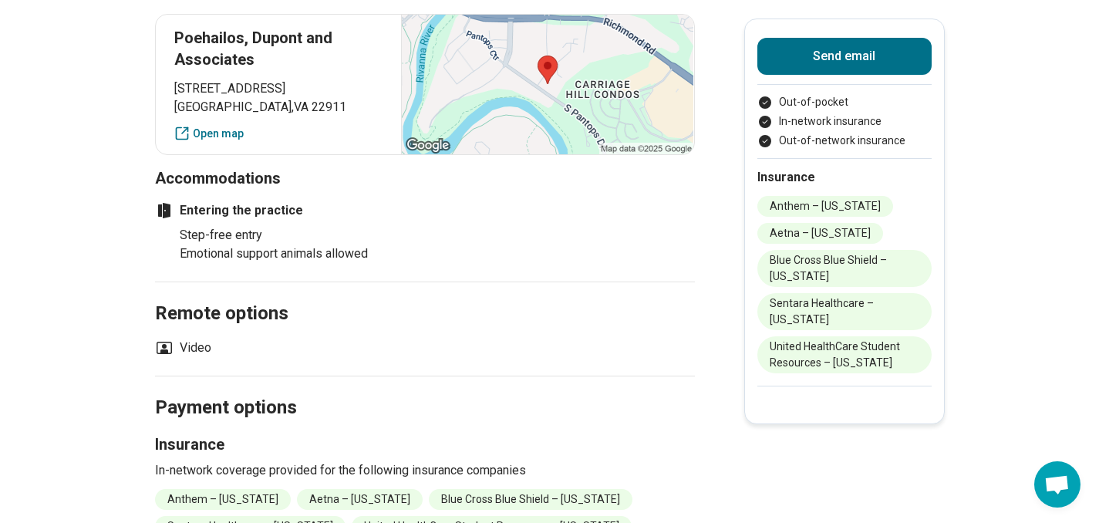
scroll to position [590, 0]
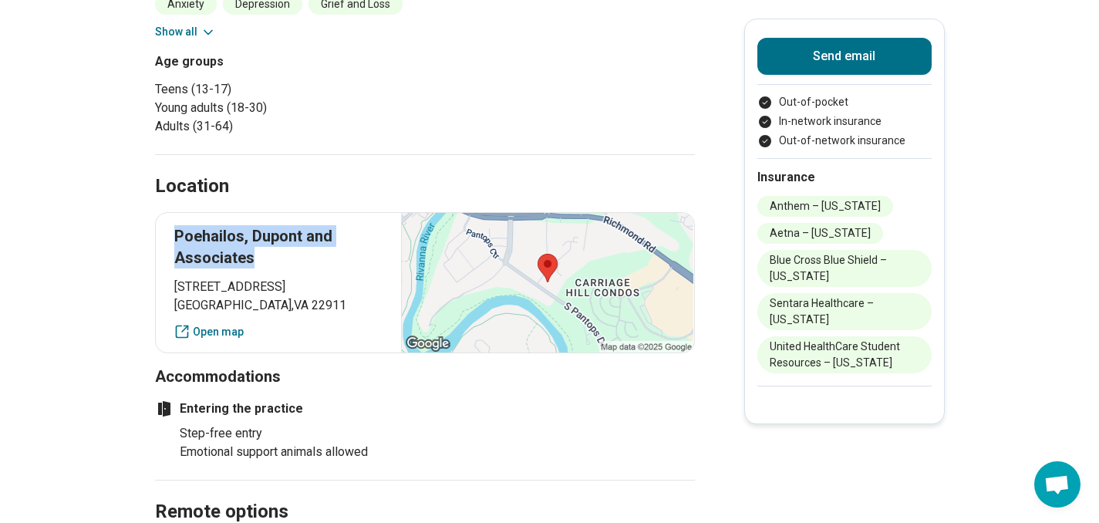
drag, startPoint x: 264, startPoint y: 260, endPoint x: 177, endPoint y: 237, distance: 89.5
click at [177, 237] on div "Poehailos, Dupont and Associates 199 Spotnap Road Charlottesville , VA 22911 Op…" at bounding box center [425, 282] width 540 height 141
click at [243, 258] on p "Poehailos, Dupont and Associates" at bounding box center [278, 246] width 209 height 43
drag, startPoint x: 269, startPoint y: 254, endPoint x: 151, endPoint y: 217, distance: 123.7
click at [151, 217] on main "Aisha Hayat Licensed Professional Counselor (LPC) Please inquire Updated 24 day…" at bounding box center [549, 223] width 1099 height 1504
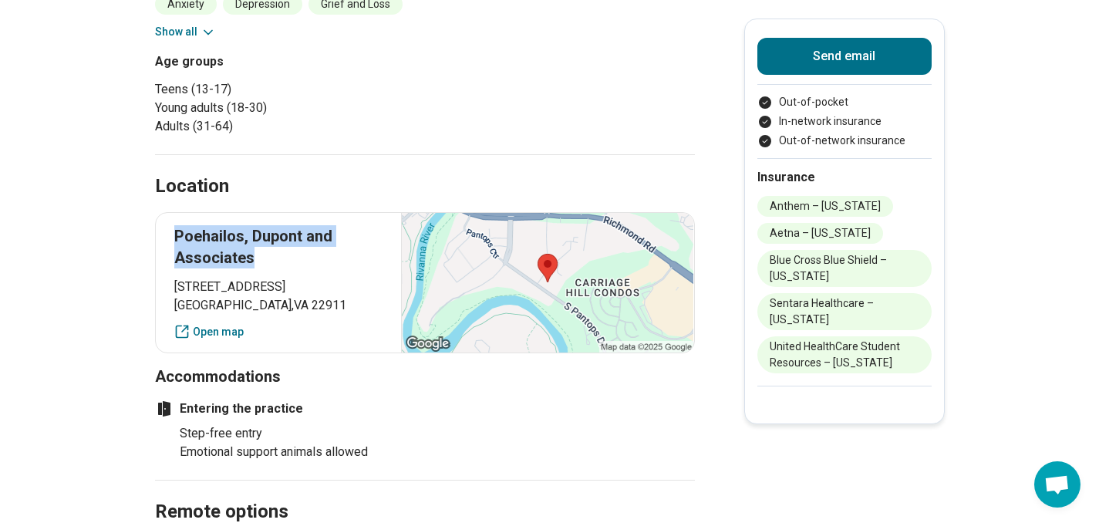
copy p "Poehailos, Dupont and Associates"
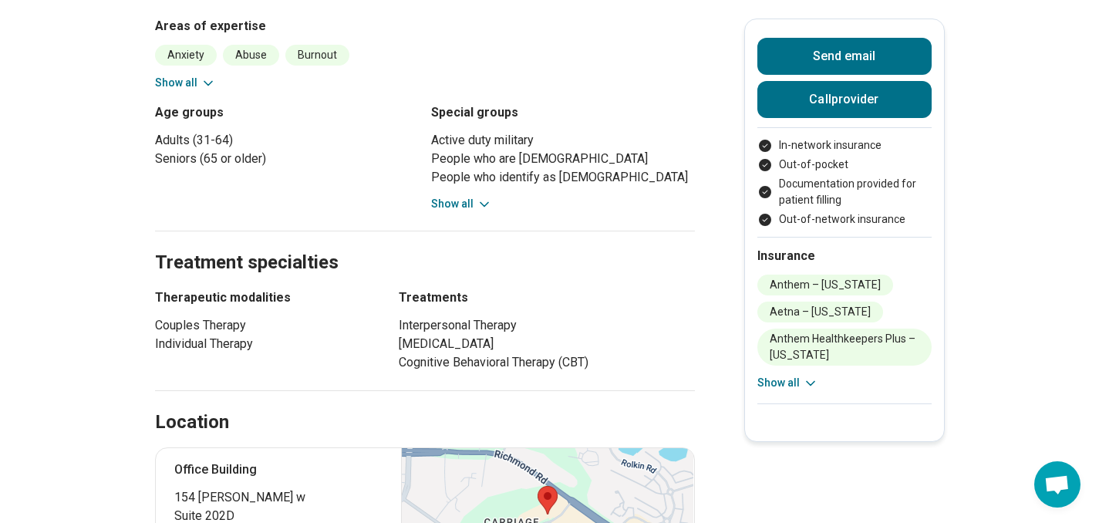
scroll to position [578, 0]
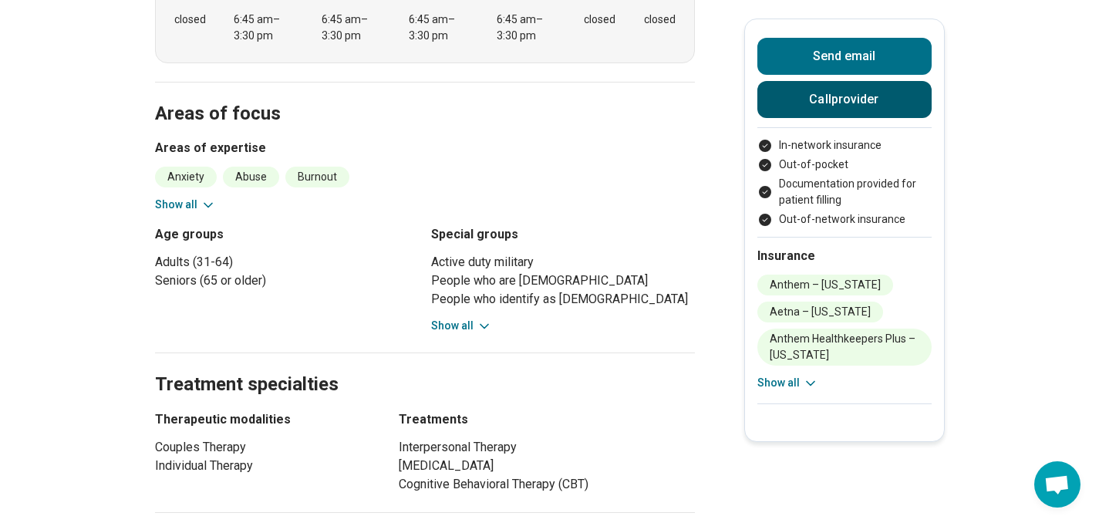
click at [833, 96] on button "Call provider" at bounding box center [845, 99] width 174 height 37
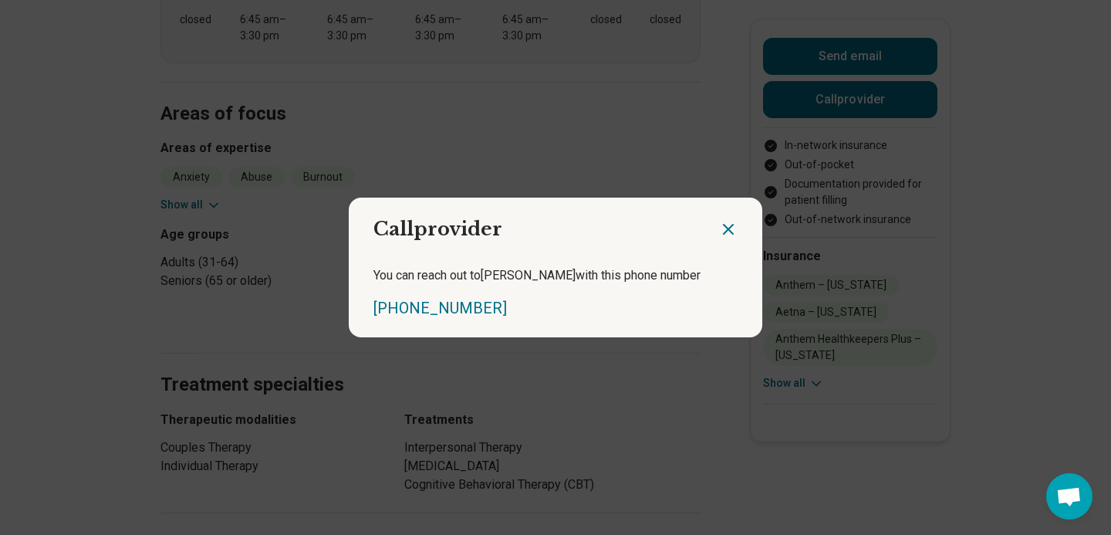
click at [730, 228] on icon "Close dialog" at bounding box center [728, 229] width 19 height 19
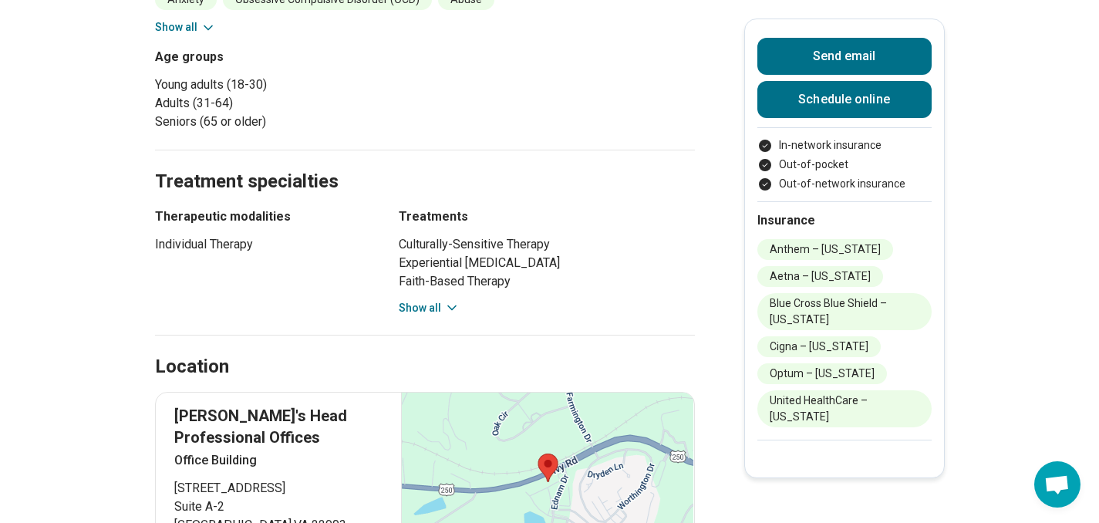
scroll to position [778, 0]
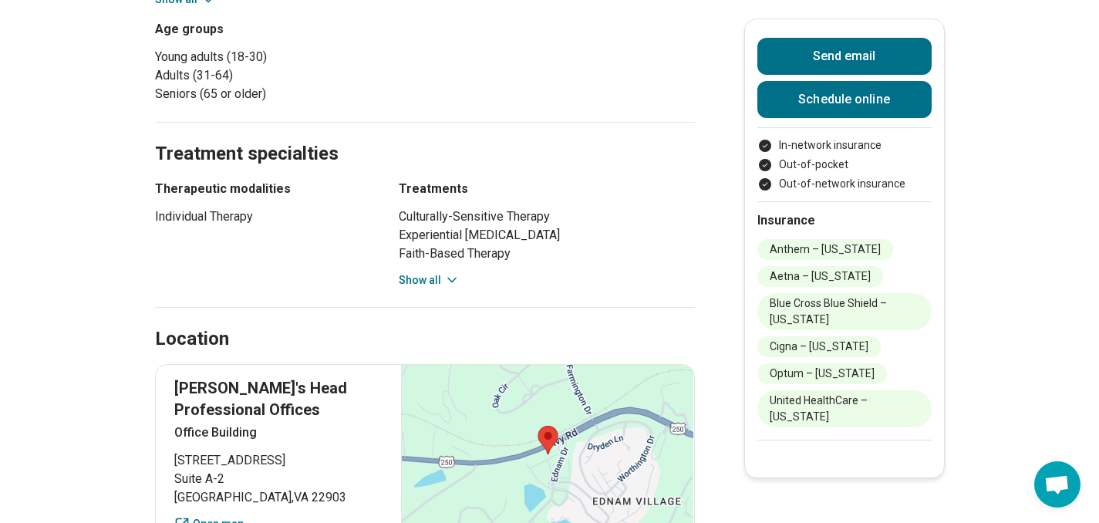
click at [437, 272] on button "Show all" at bounding box center [429, 280] width 61 height 16
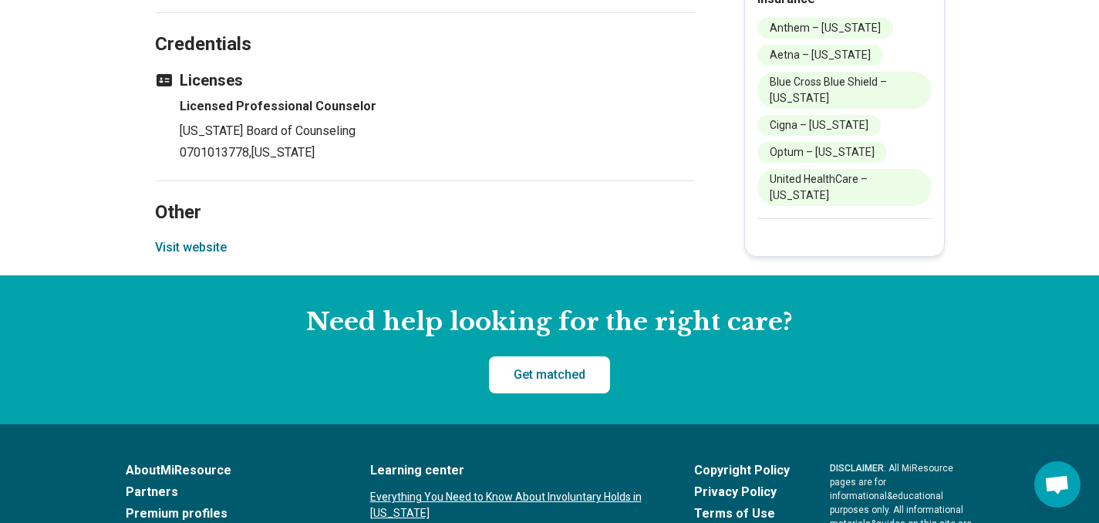
scroll to position [1981, 0]
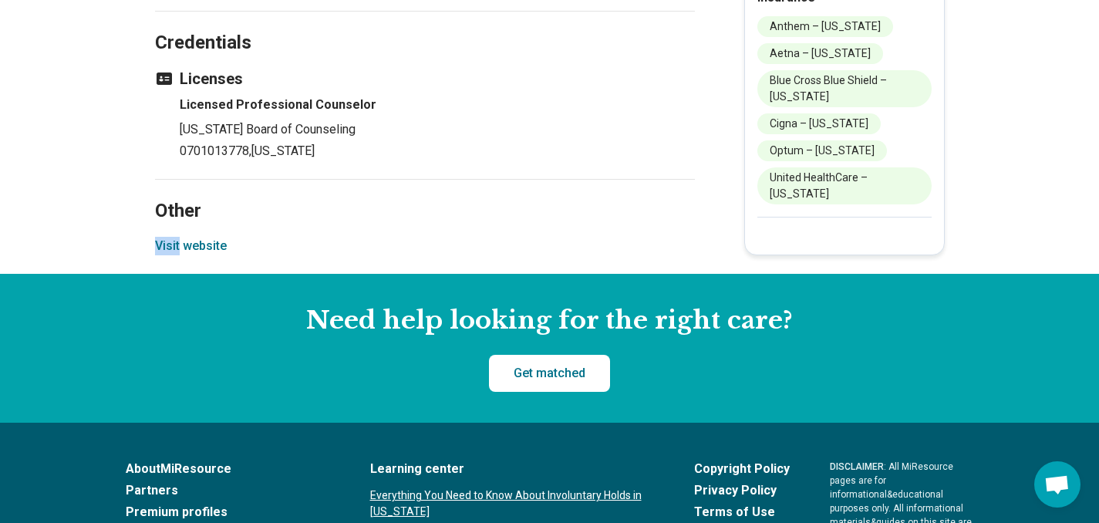
click at [190, 237] on button "Visit website" at bounding box center [191, 246] width 72 height 19
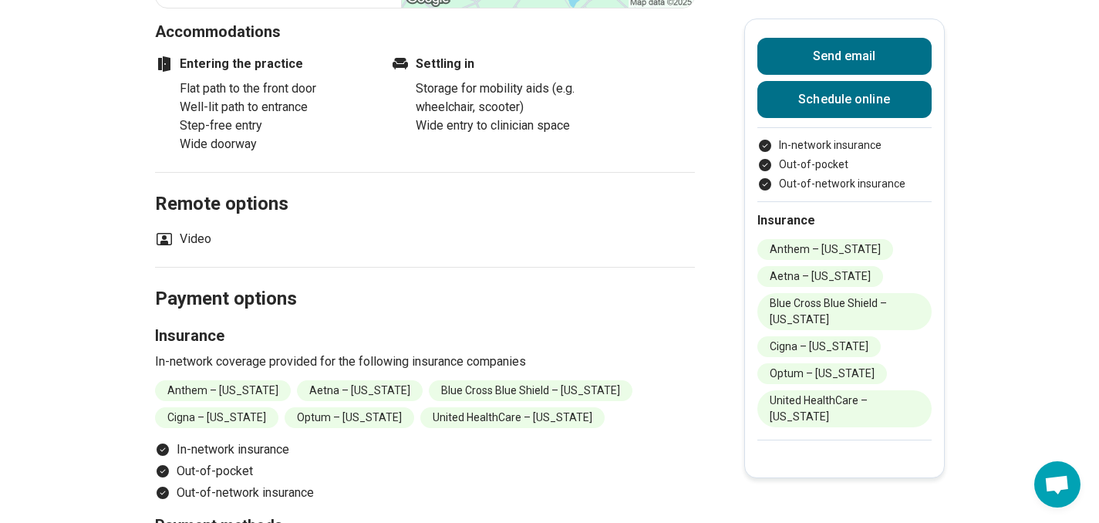
scroll to position [1384, 0]
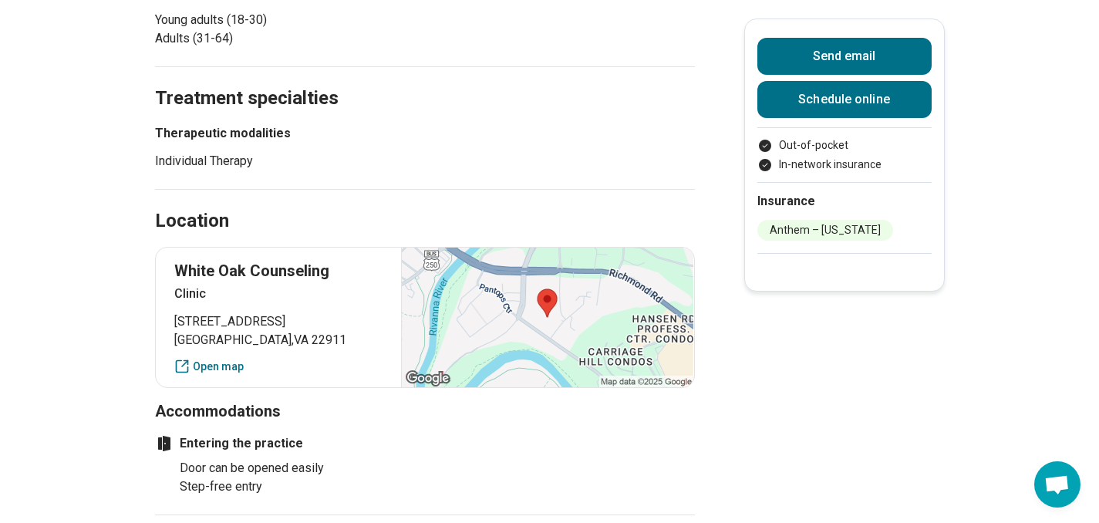
scroll to position [687, 0]
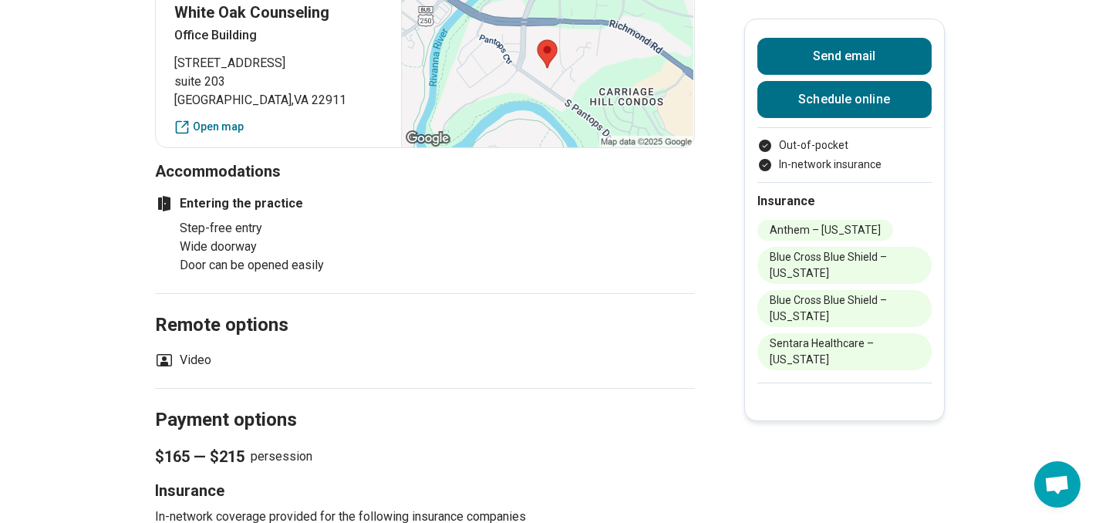
scroll to position [1391, 0]
